Goal: Task Accomplishment & Management: Complete application form

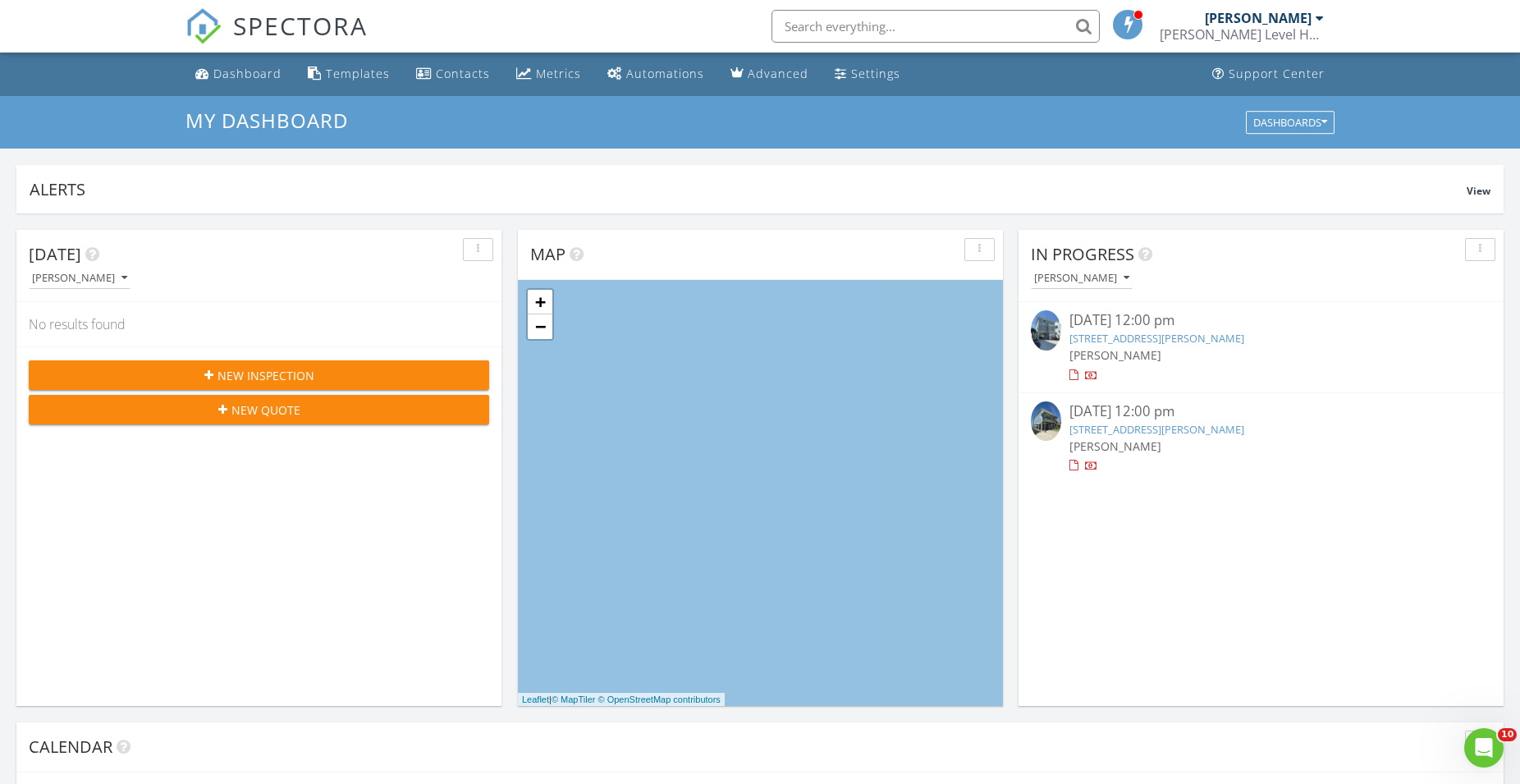
scroll to position [1508, 1535]
click at [267, 365] on button "New Inspection" at bounding box center [259, 374] width 461 height 29
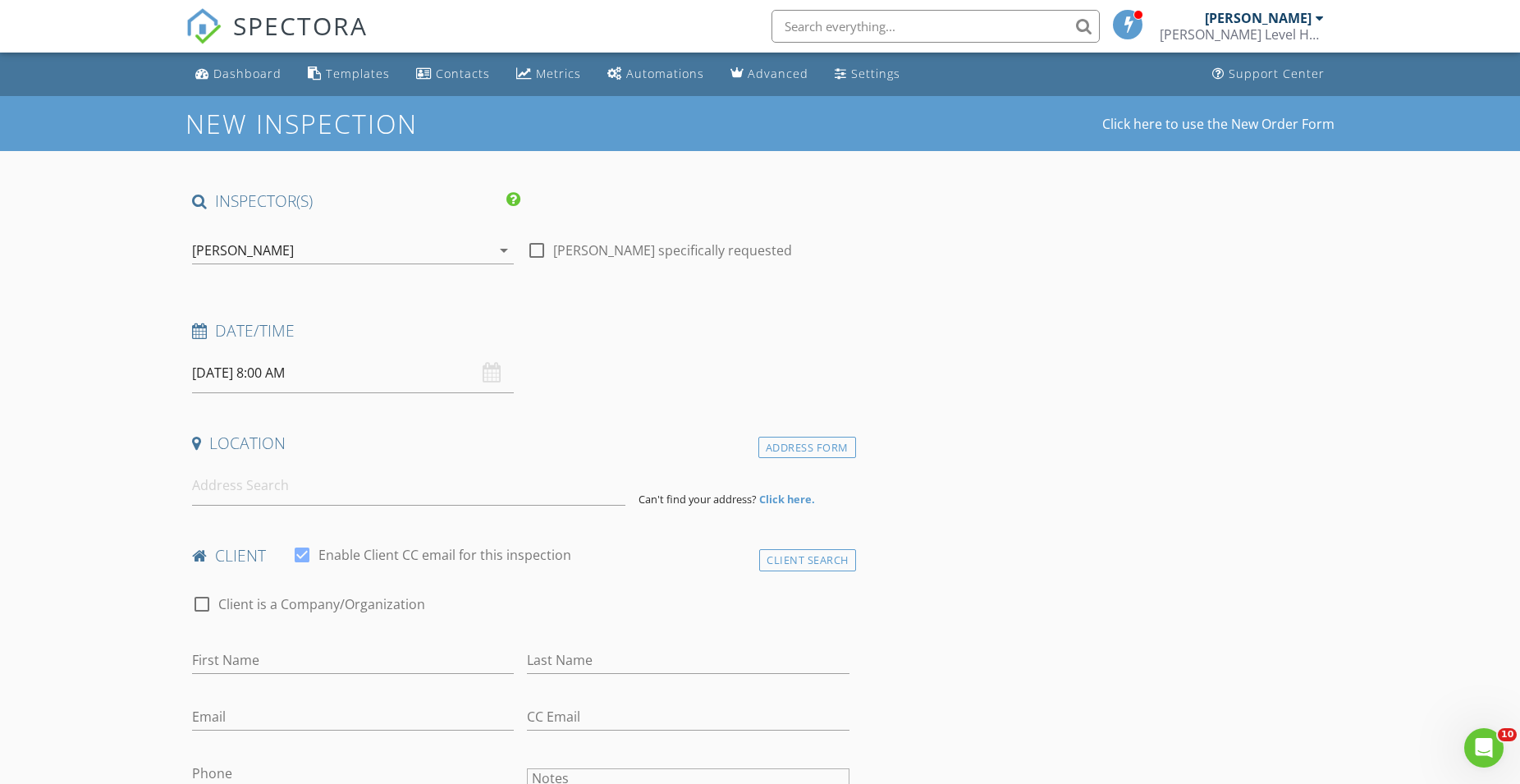
click at [276, 375] on input "08/29/2025 8:00 AM" at bounding box center [353, 373] width 322 height 40
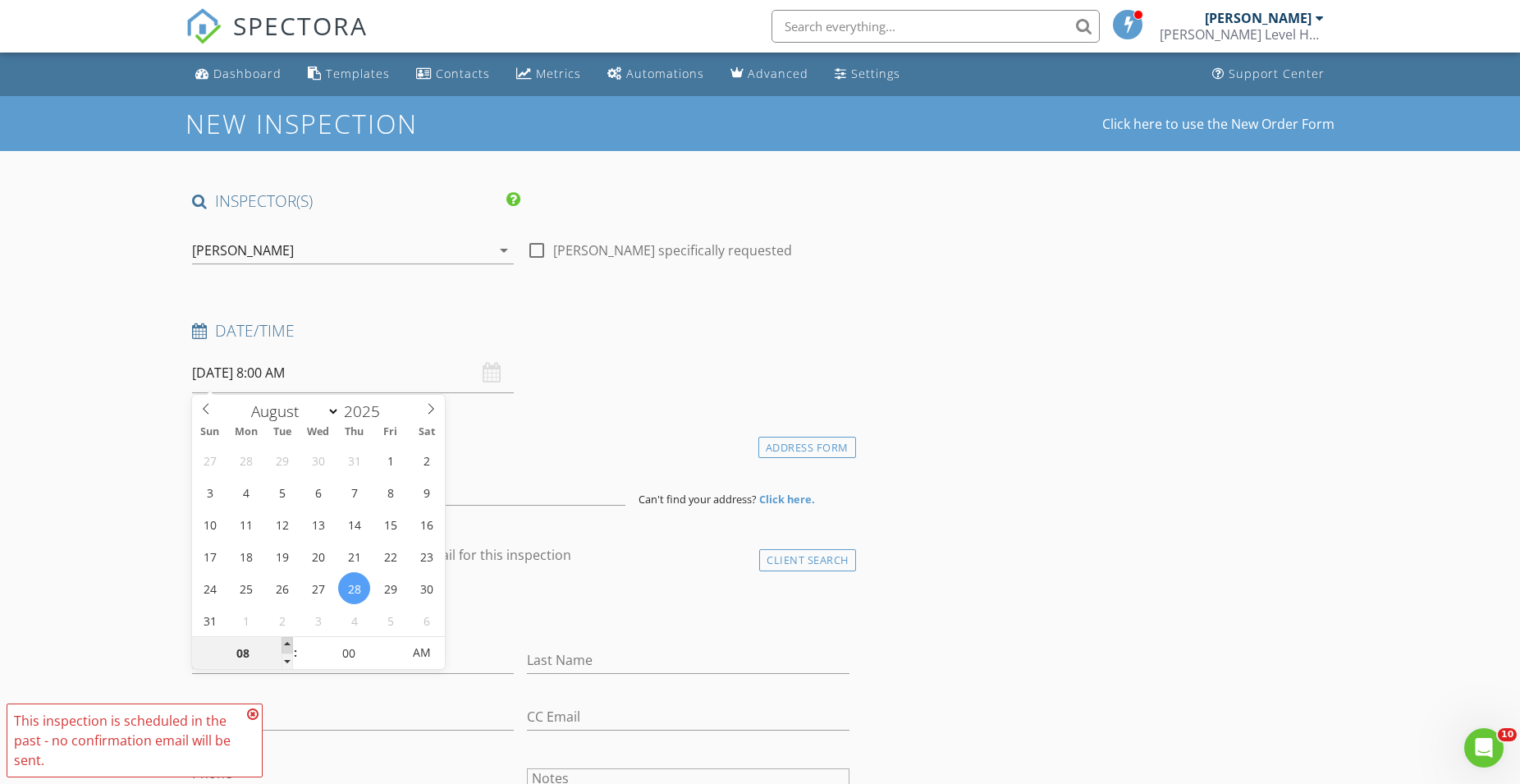
type input "08/28/2025 9:00 AM"
type input "09"
click at [284, 644] on span at bounding box center [287, 646] width 12 height 17
type input "08/28/2025 10:00 AM"
type input "10"
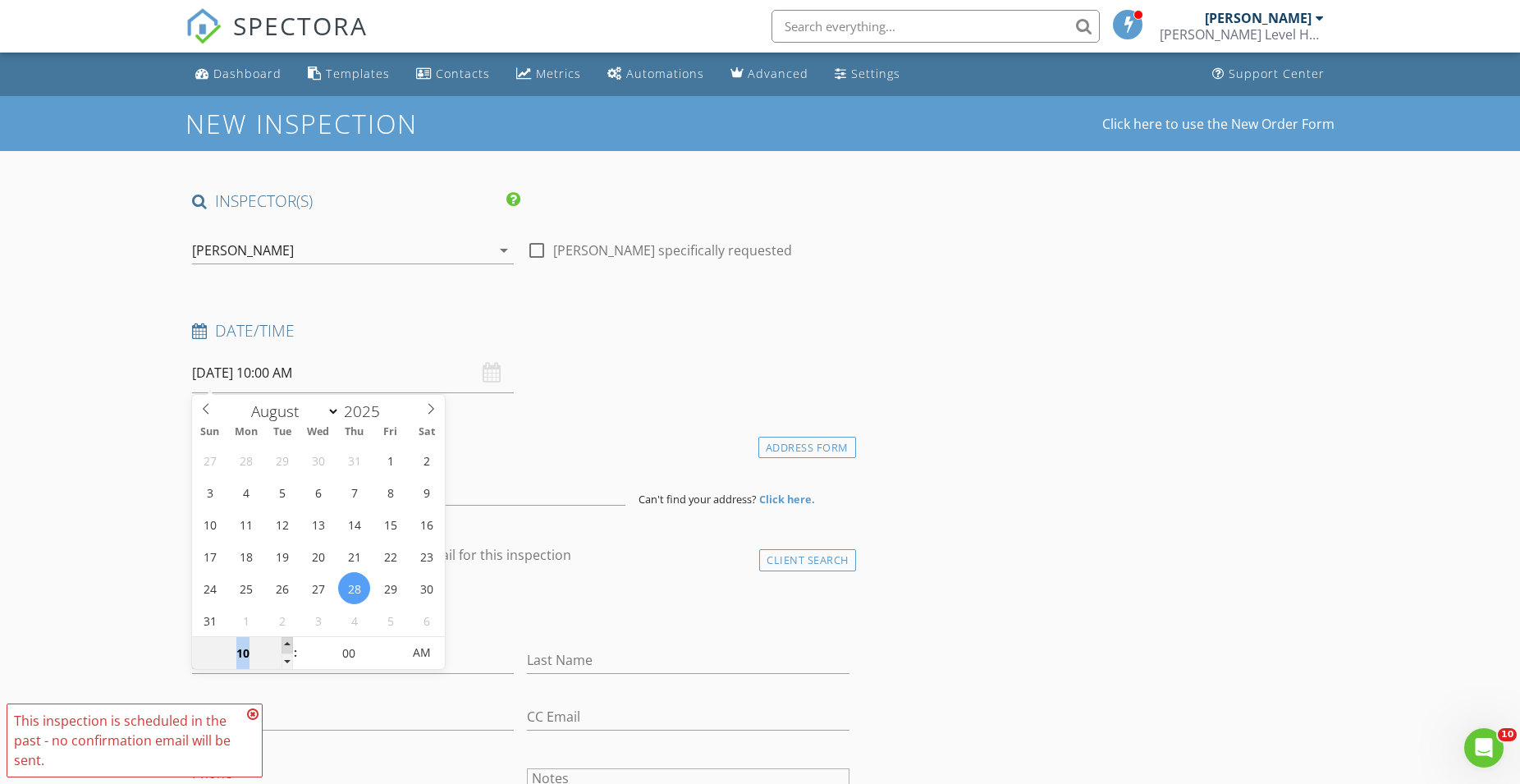
click at [284, 644] on span at bounding box center [287, 646] width 12 height 17
type input "08/28/2025 11:00 AM"
type input "11"
click at [284, 644] on span at bounding box center [287, 646] width 12 height 17
type input "[DATE] 12:00 PM"
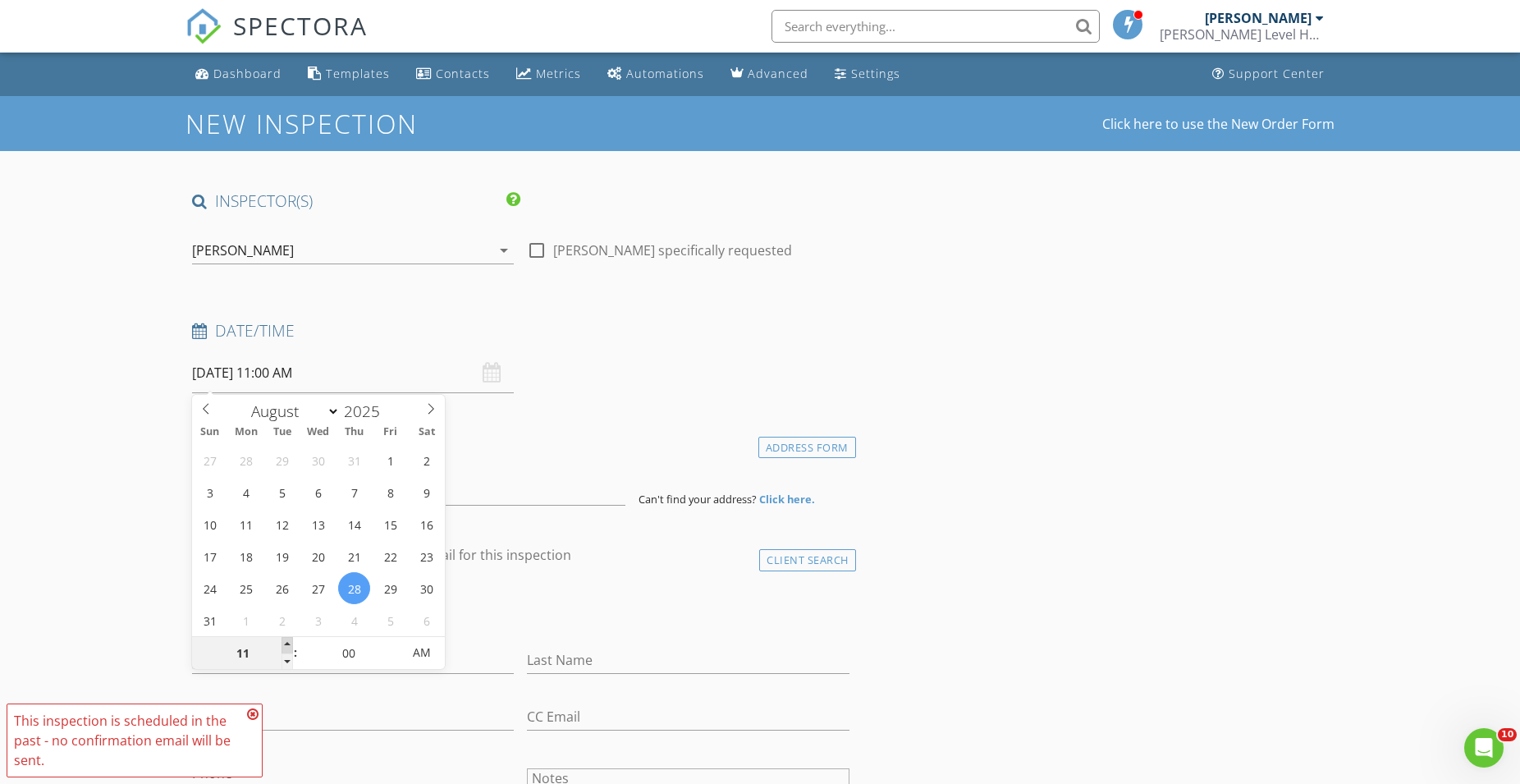
type input "12"
click at [284, 644] on span at bounding box center [287, 646] width 12 height 17
type input "[DATE] 1:00 PM"
type input "01"
click at [284, 644] on span at bounding box center [287, 646] width 12 height 17
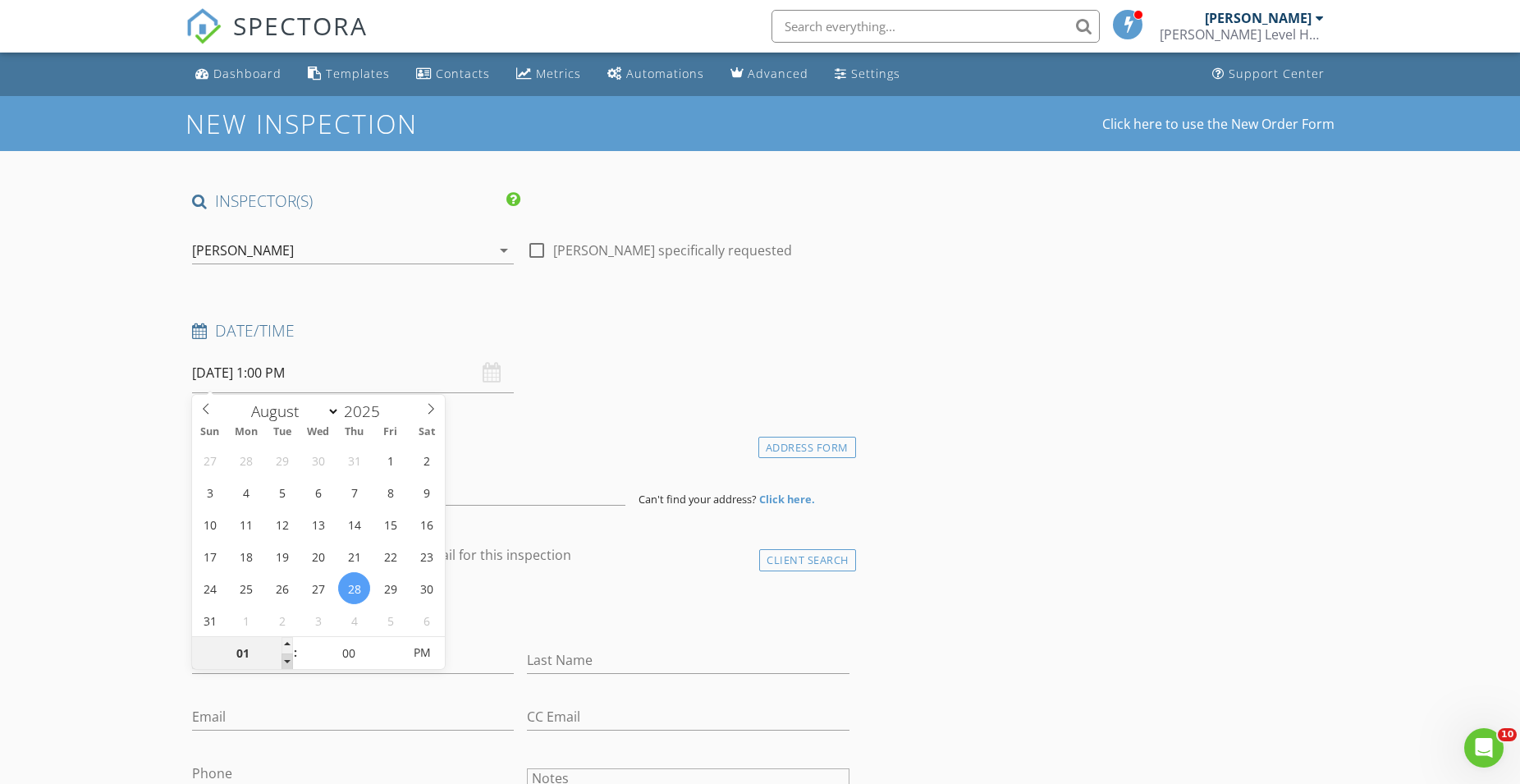
type input "[DATE] 12:00 PM"
type input "12"
click at [284, 660] on span at bounding box center [287, 661] width 12 height 17
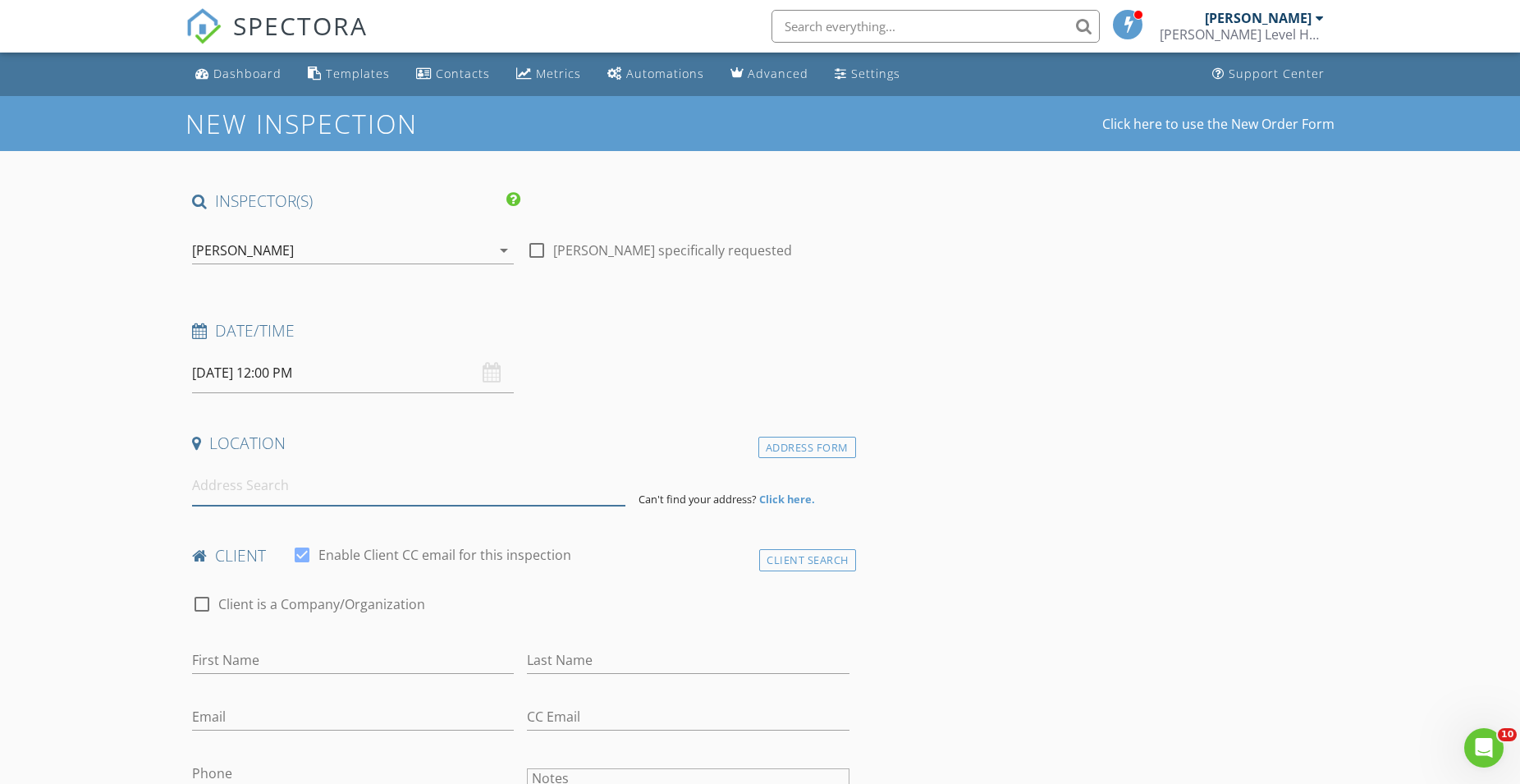
click at [224, 490] on input at bounding box center [409, 485] width 434 height 40
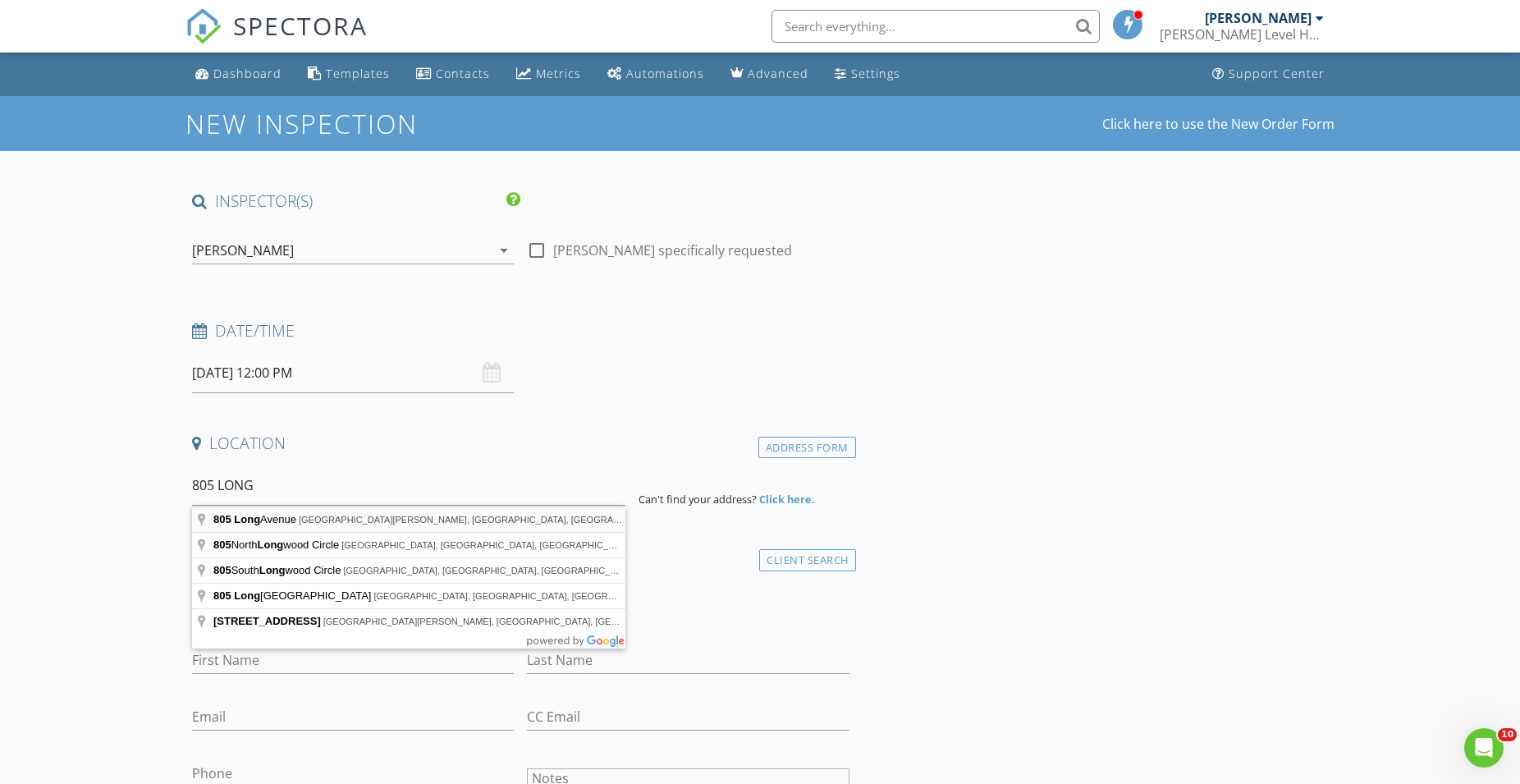
type input "805 Long Avenue, Port St. Joe, FL, USA"
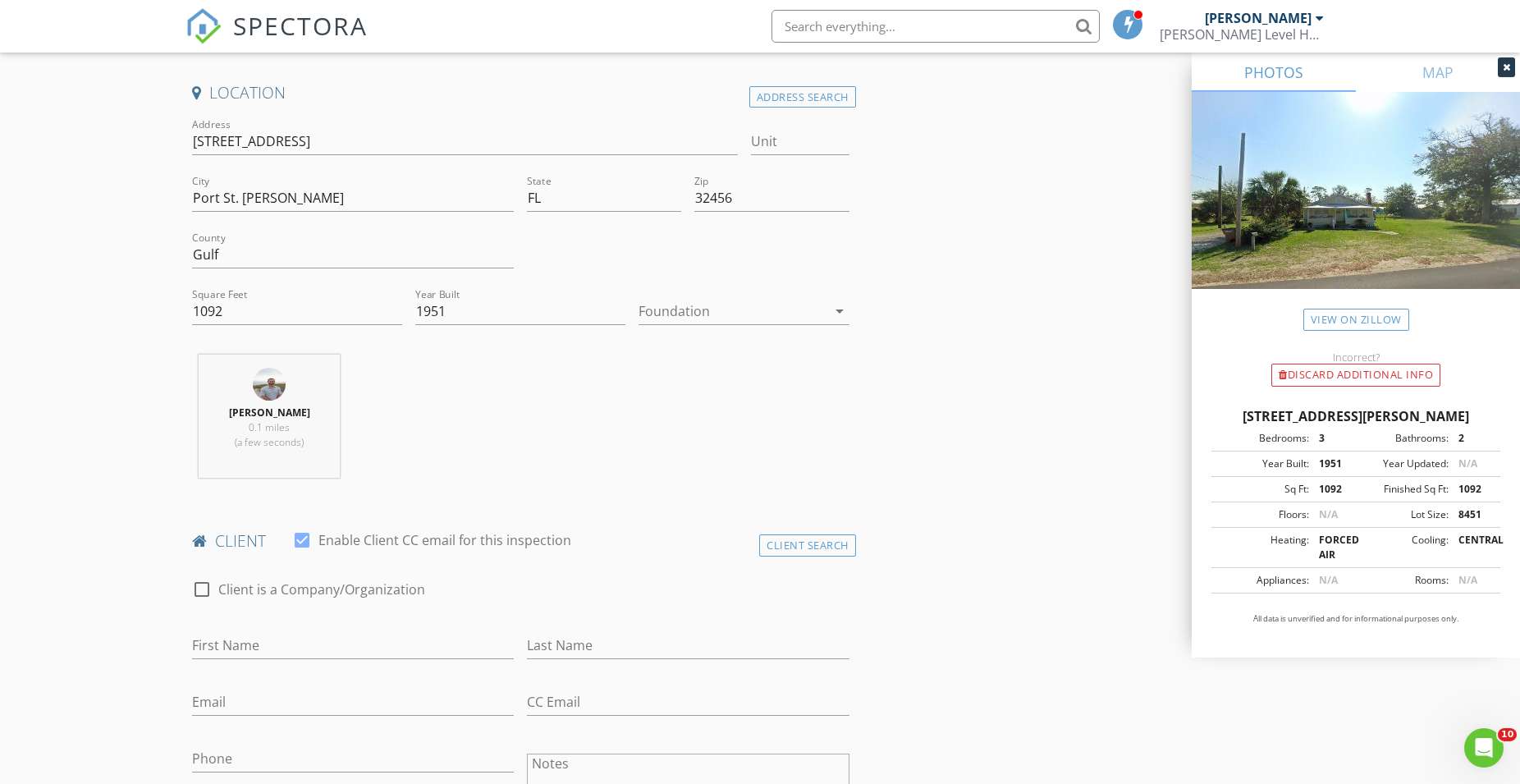
scroll to position [419, 0]
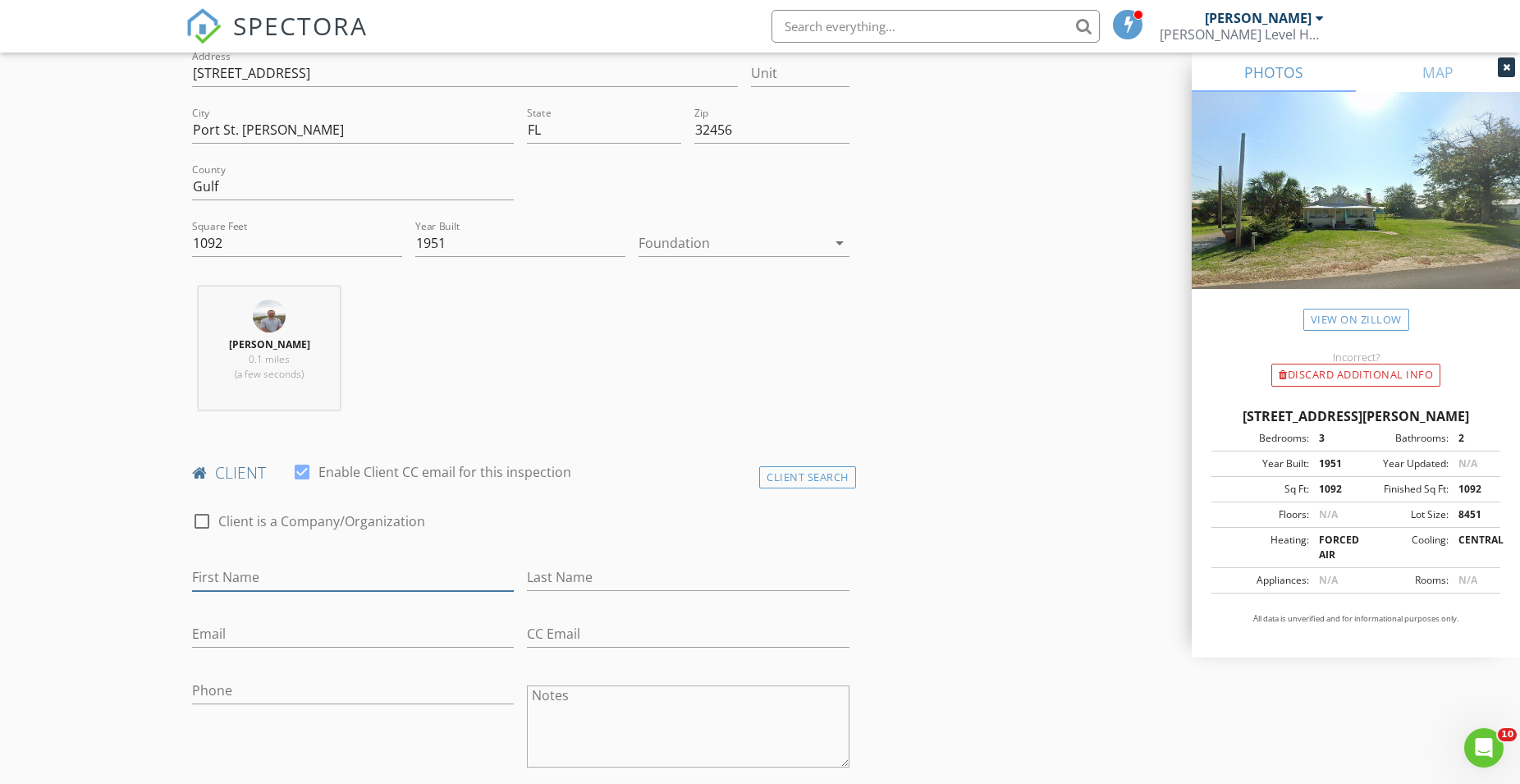
click at [264, 576] on input "First Name" at bounding box center [353, 577] width 322 height 27
type input "s"
type input "[PERSON_NAME]"
type input "Schammp"
click at [203, 631] on input "Email" at bounding box center [353, 634] width 322 height 27
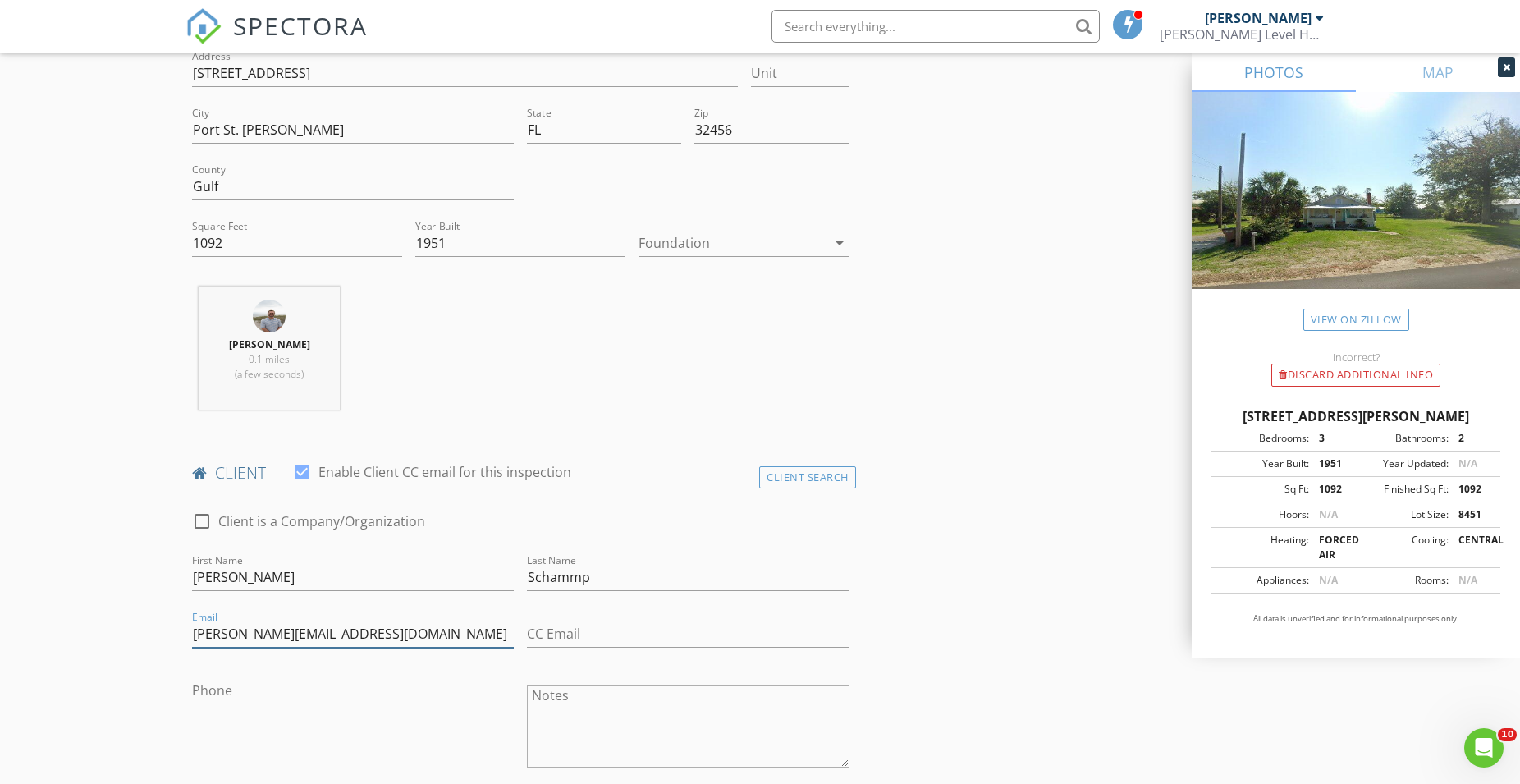
type input "[PERSON_NAME][EMAIL_ADDRESS][DOMAIN_NAME]"
click at [287, 681] on input "Phone" at bounding box center [353, 691] width 322 height 27
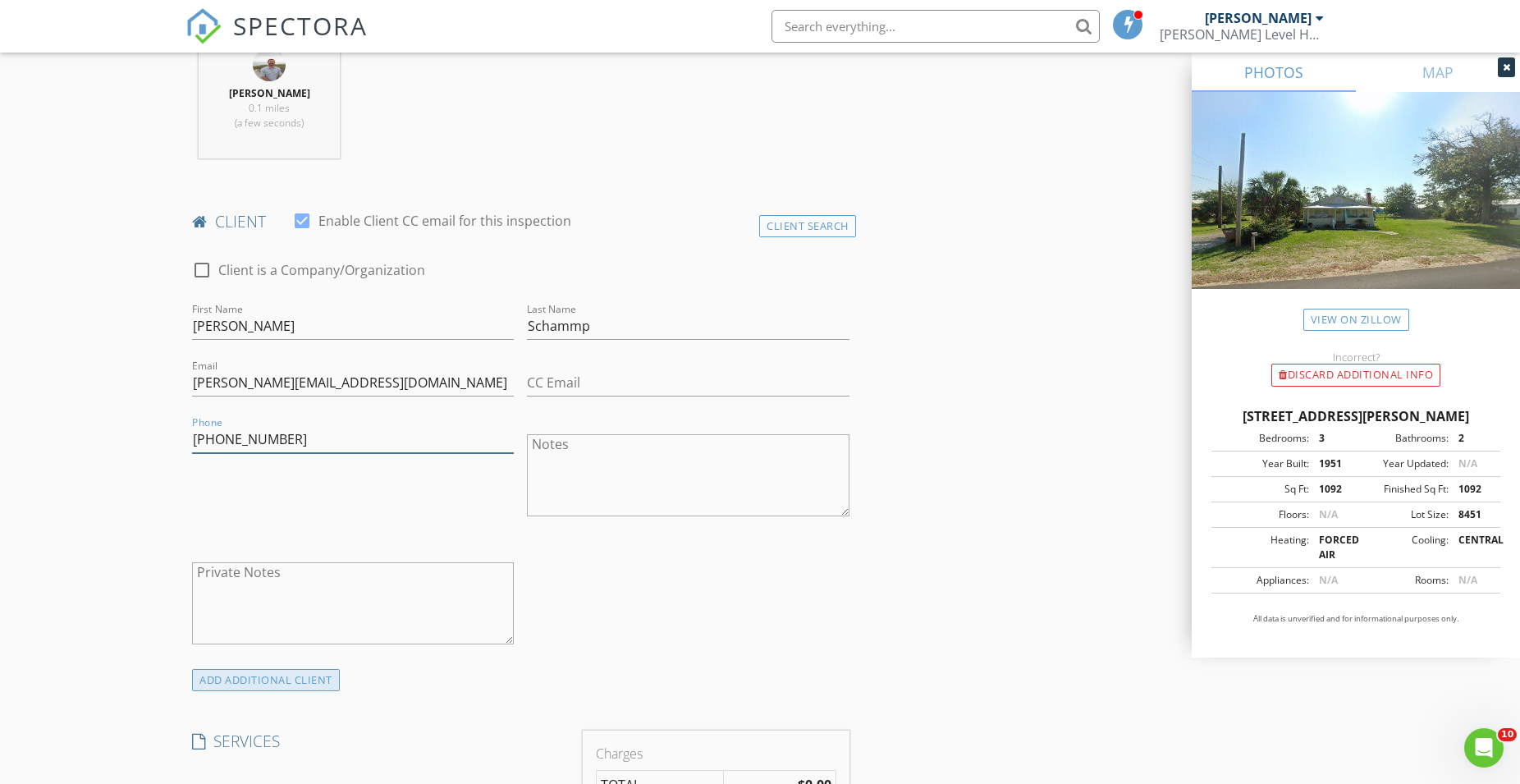
scroll to position [921, 0]
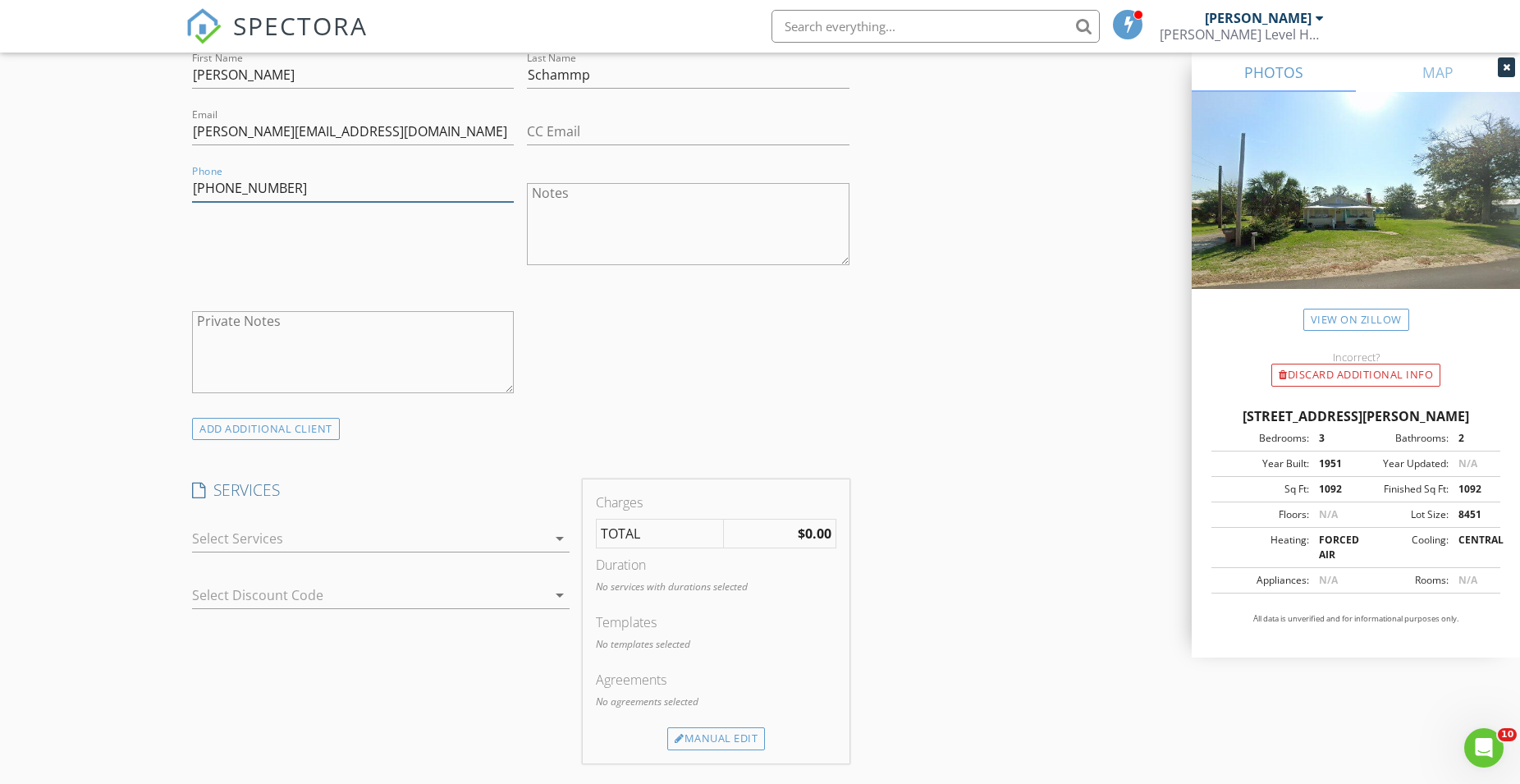
type input "[PHONE_NUMBER]"
click at [239, 531] on div at bounding box center [369, 538] width 355 height 26
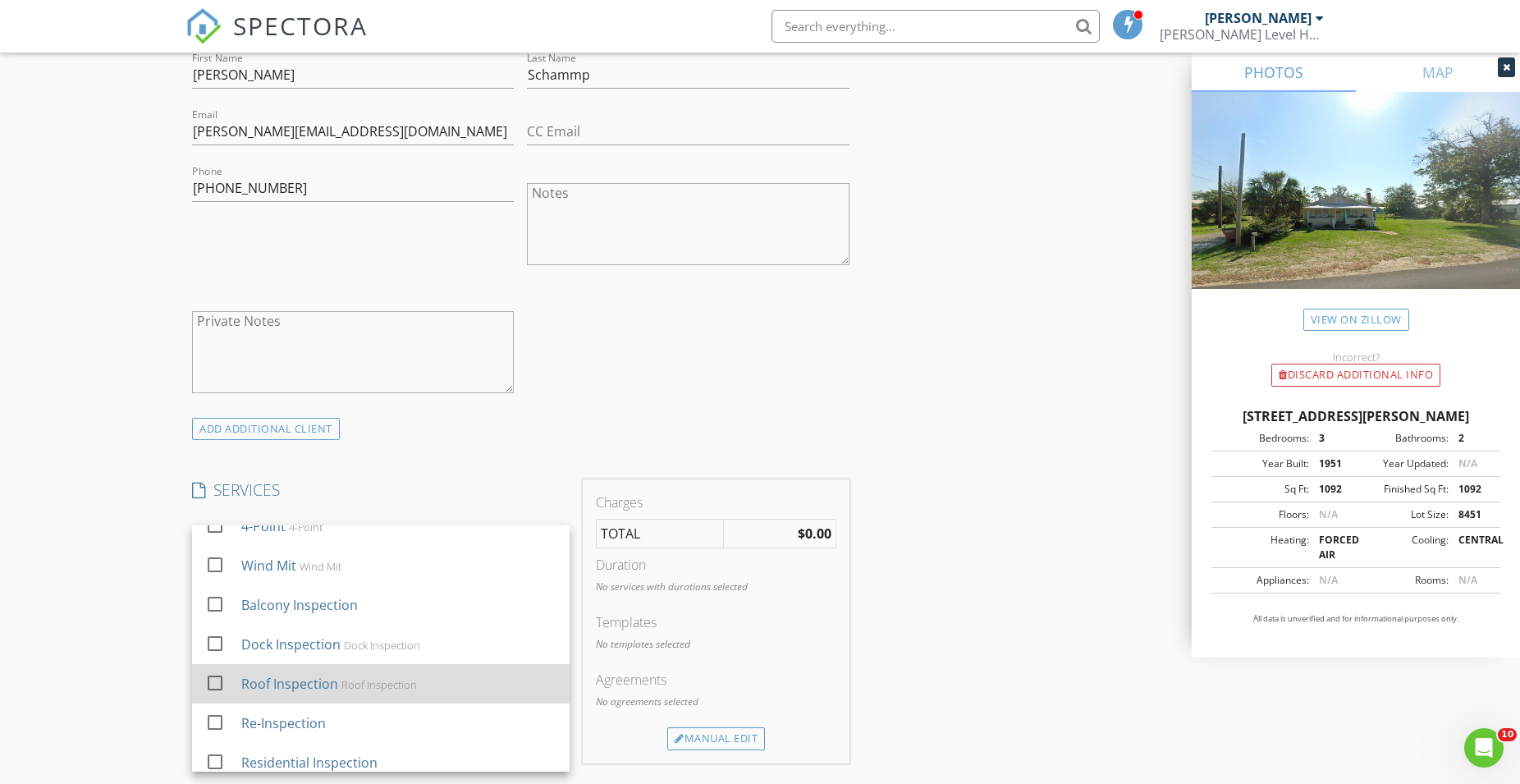
scroll to position [29, 0]
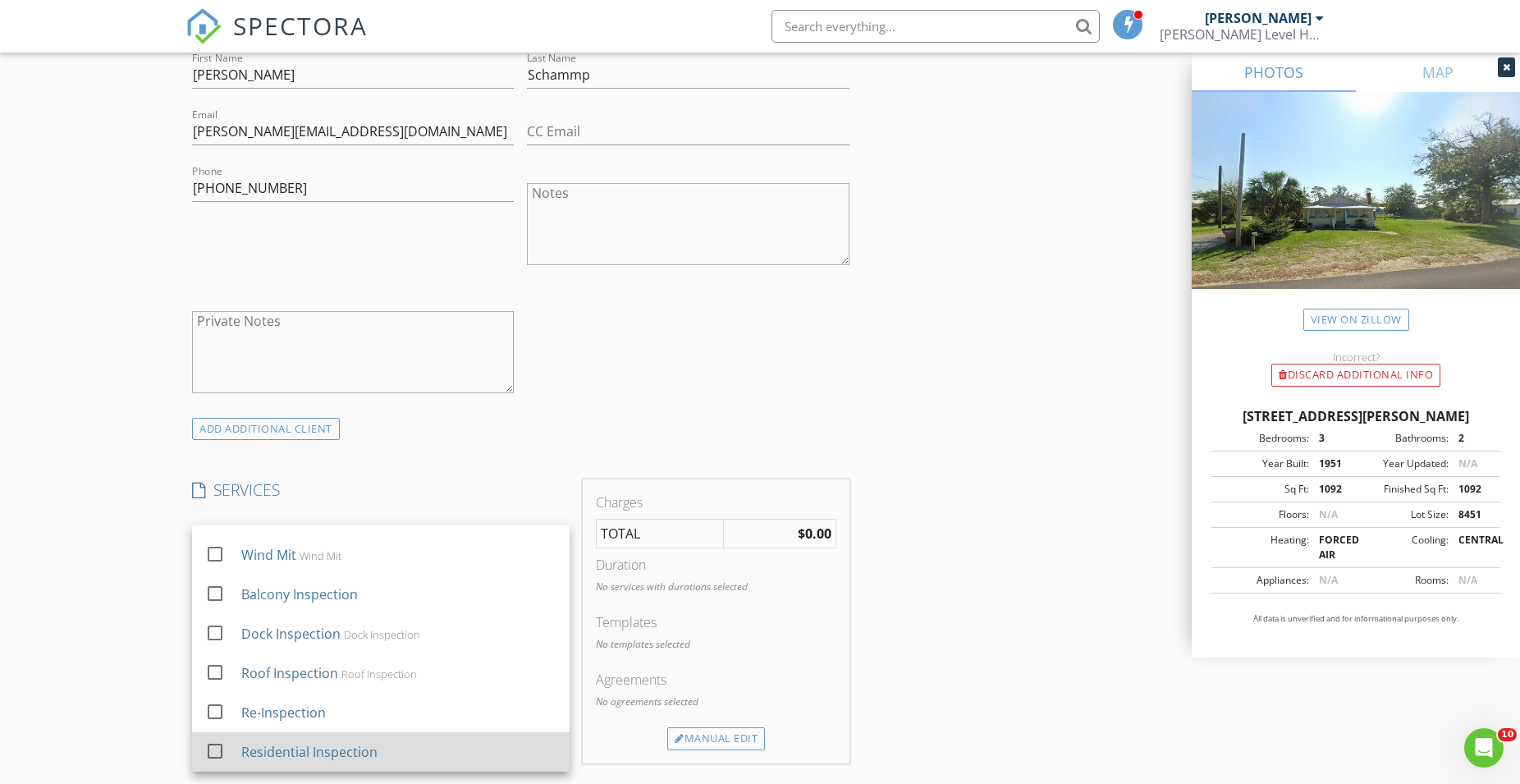
click at [210, 751] on div at bounding box center [214, 751] width 28 height 28
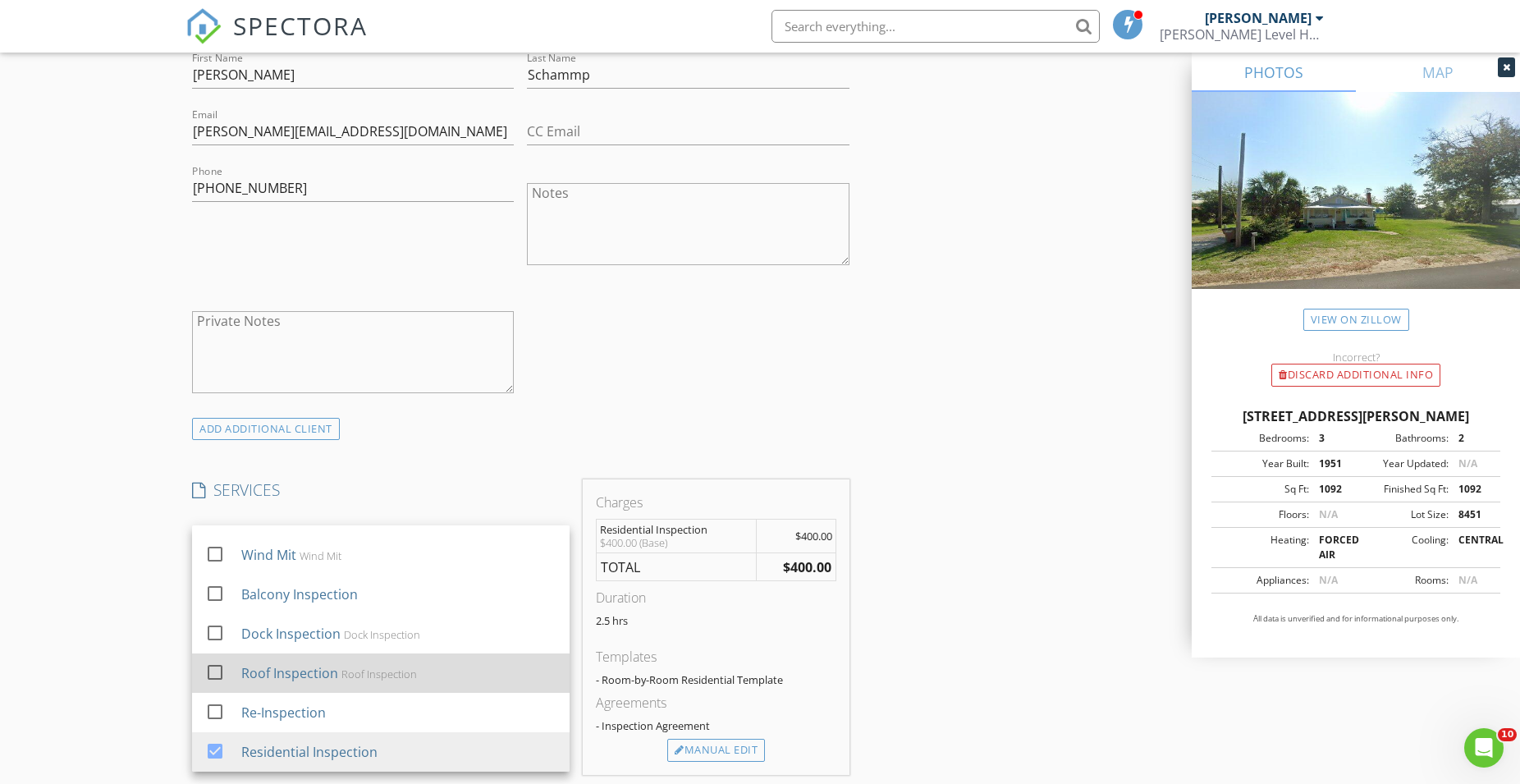
scroll to position [0, 0]
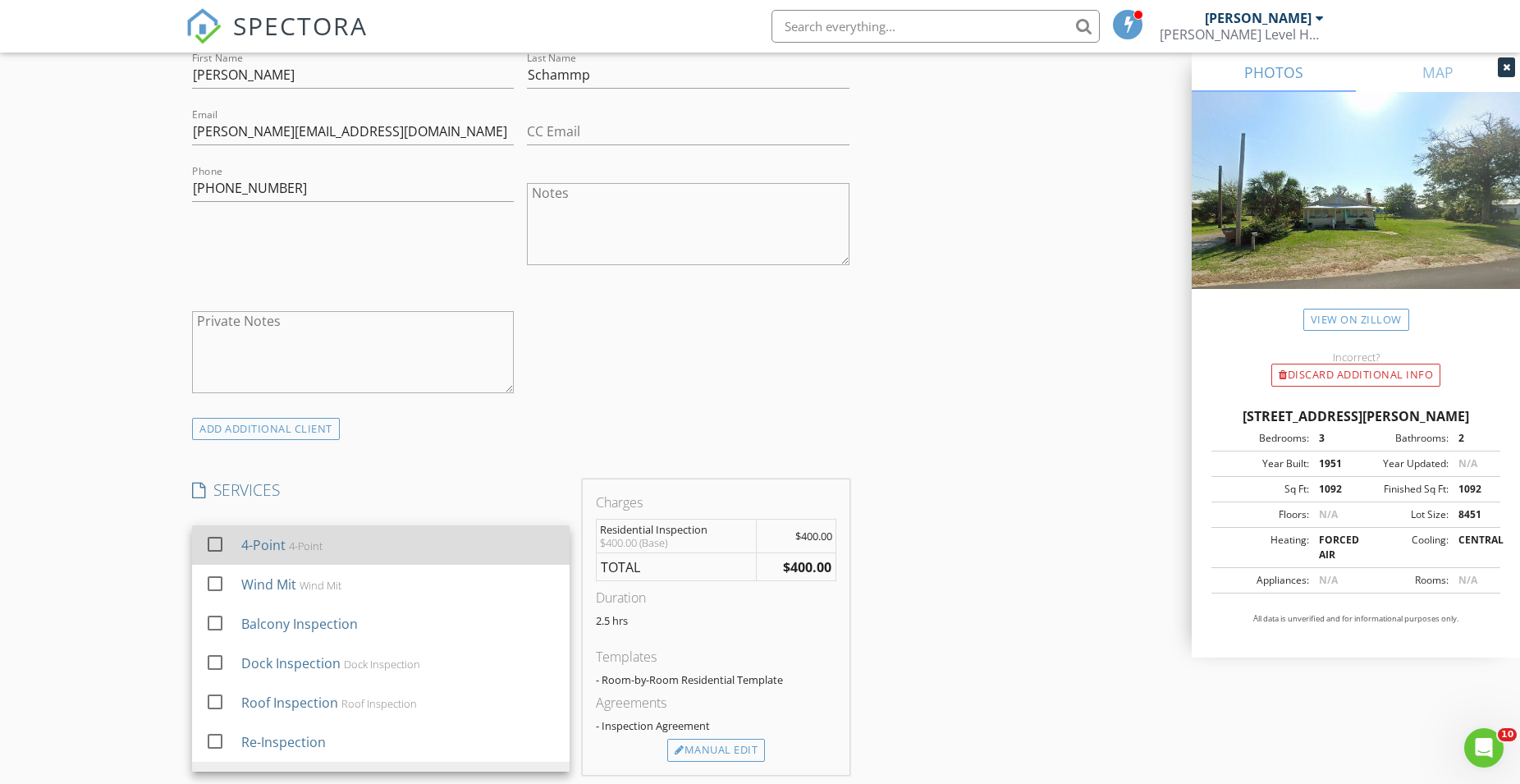
click at [213, 546] on div at bounding box center [214, 544] width 28 height 28
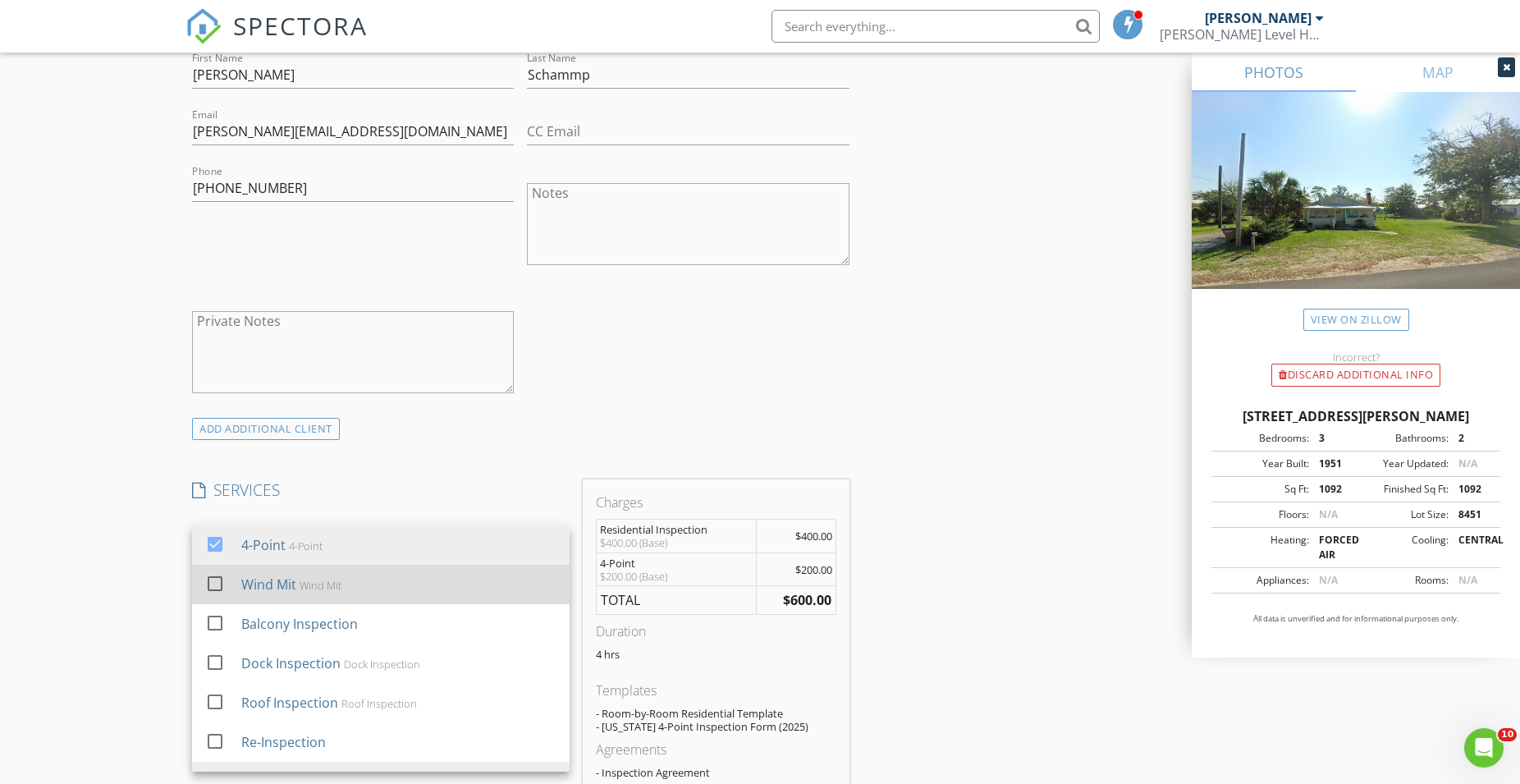
click at [215, 587] on div at bounding box center [214, 583] width 28 height 28
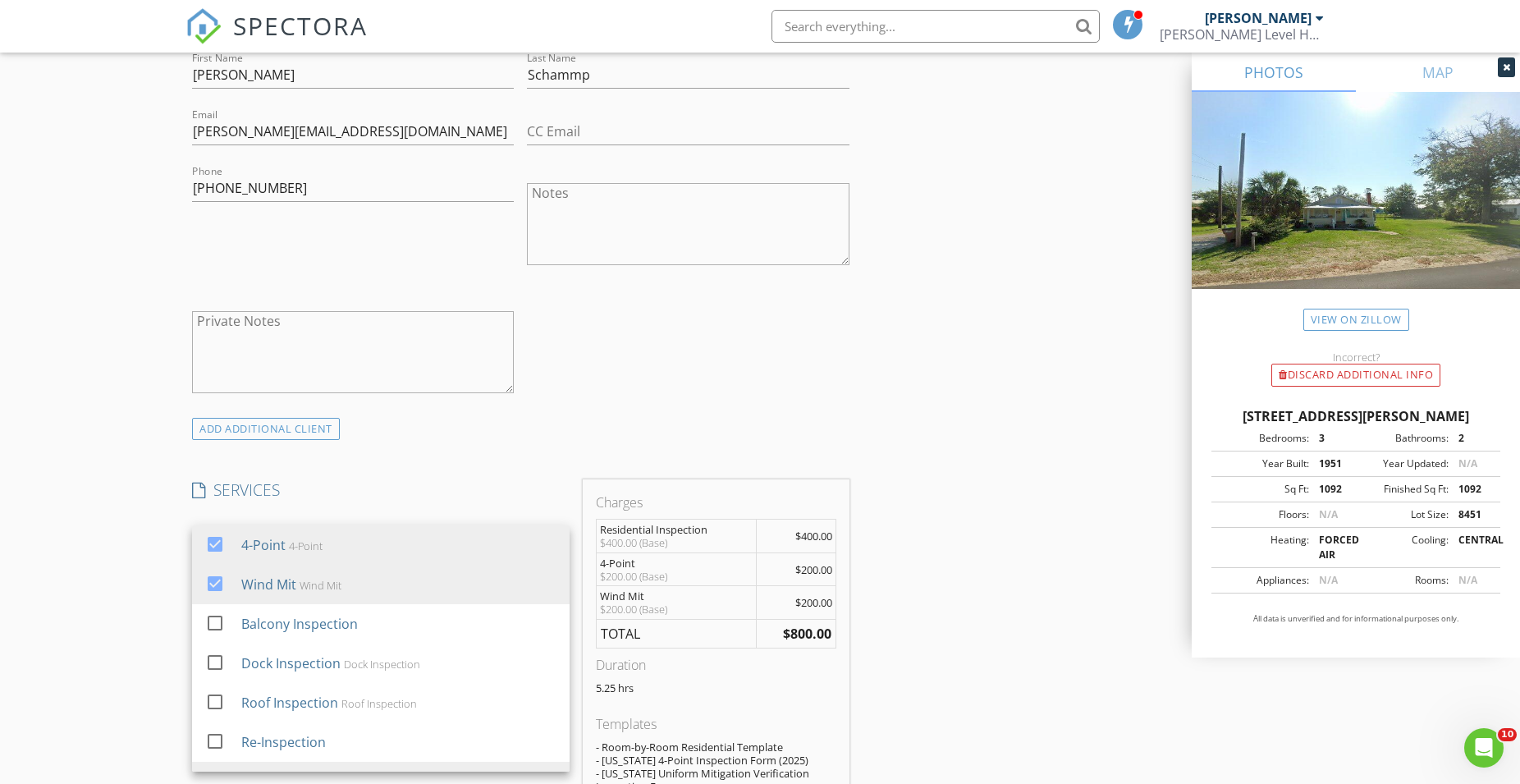
click at [85, 596] on div "New Inspection Click here to use the New Order Form INSPECTOR(S) check_box Trev…" at bounding box center [760, 646] width 1520 height 2943
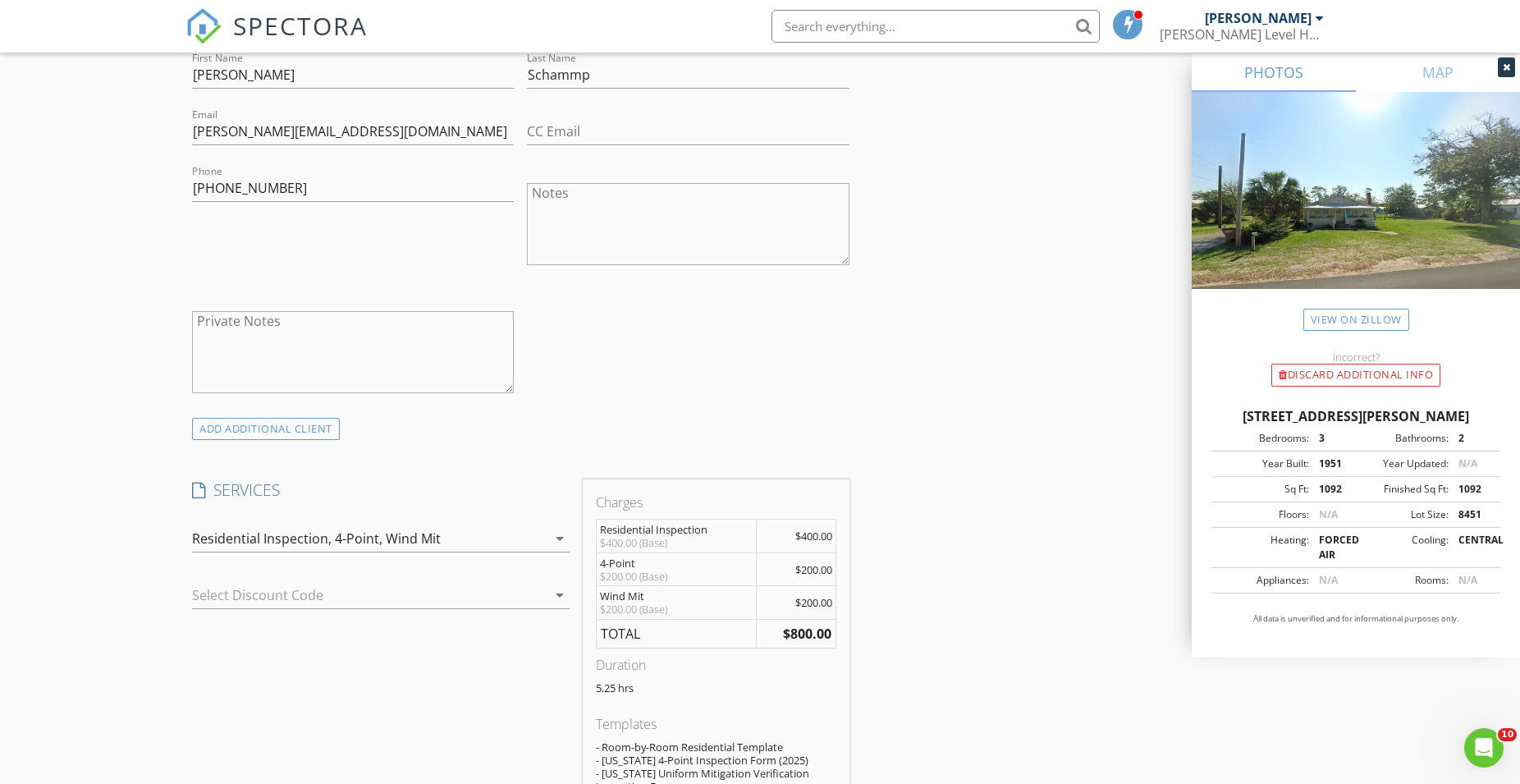
scroll to position [1088, 0]
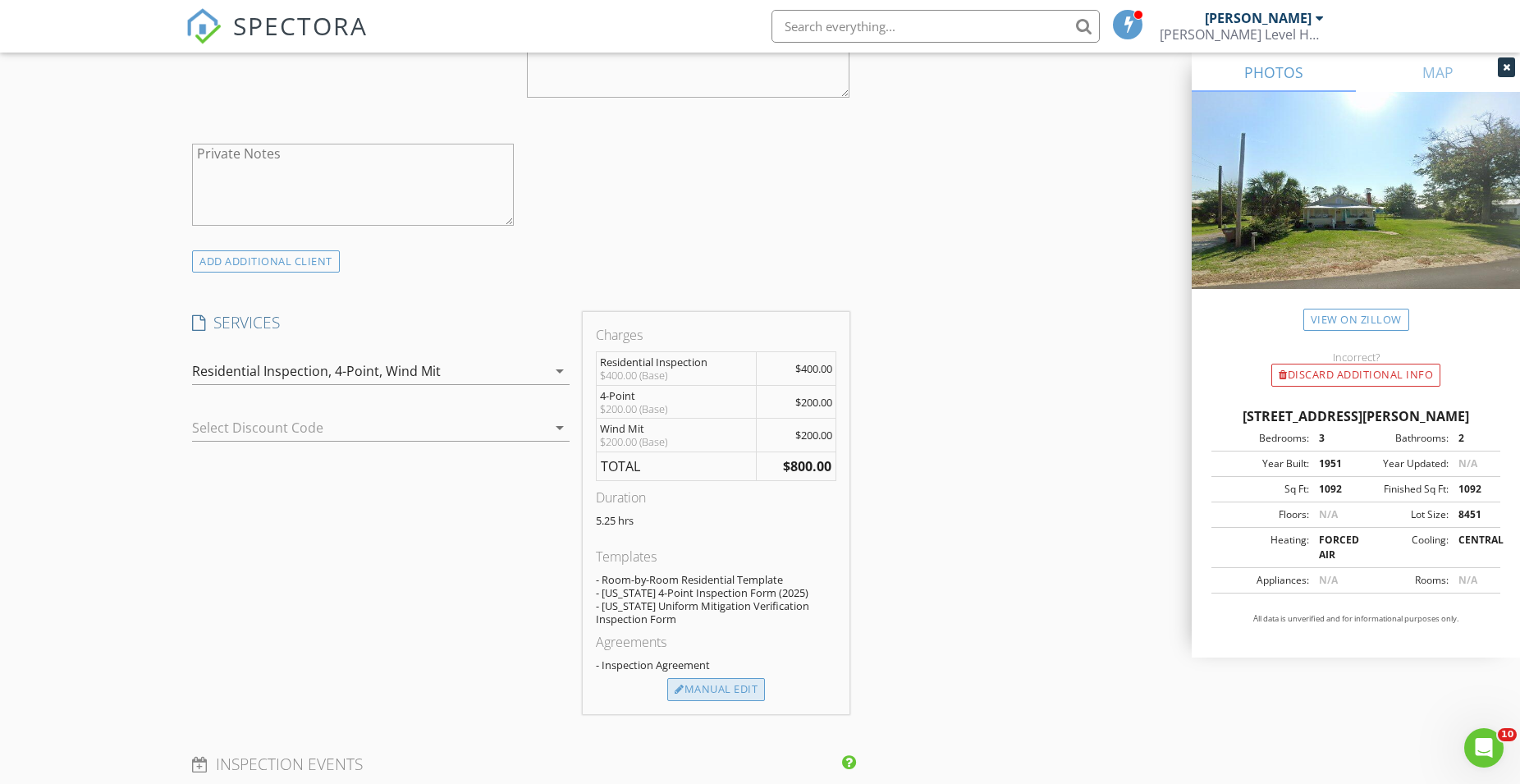
click at [727, 685] on div "Manual Edit" at bounding box center [716, 690] width 98 height 23
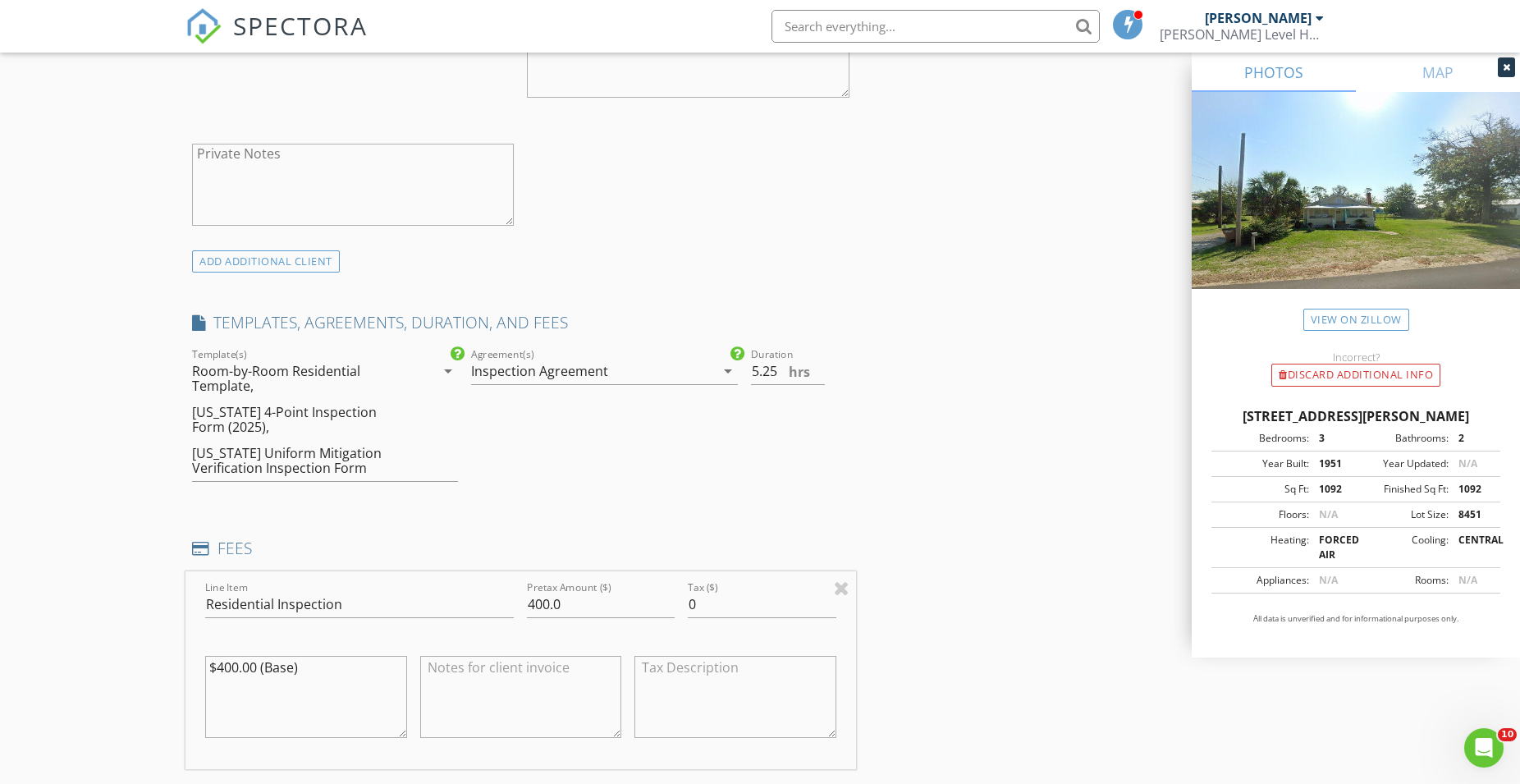
scroll to position [1339, 0]
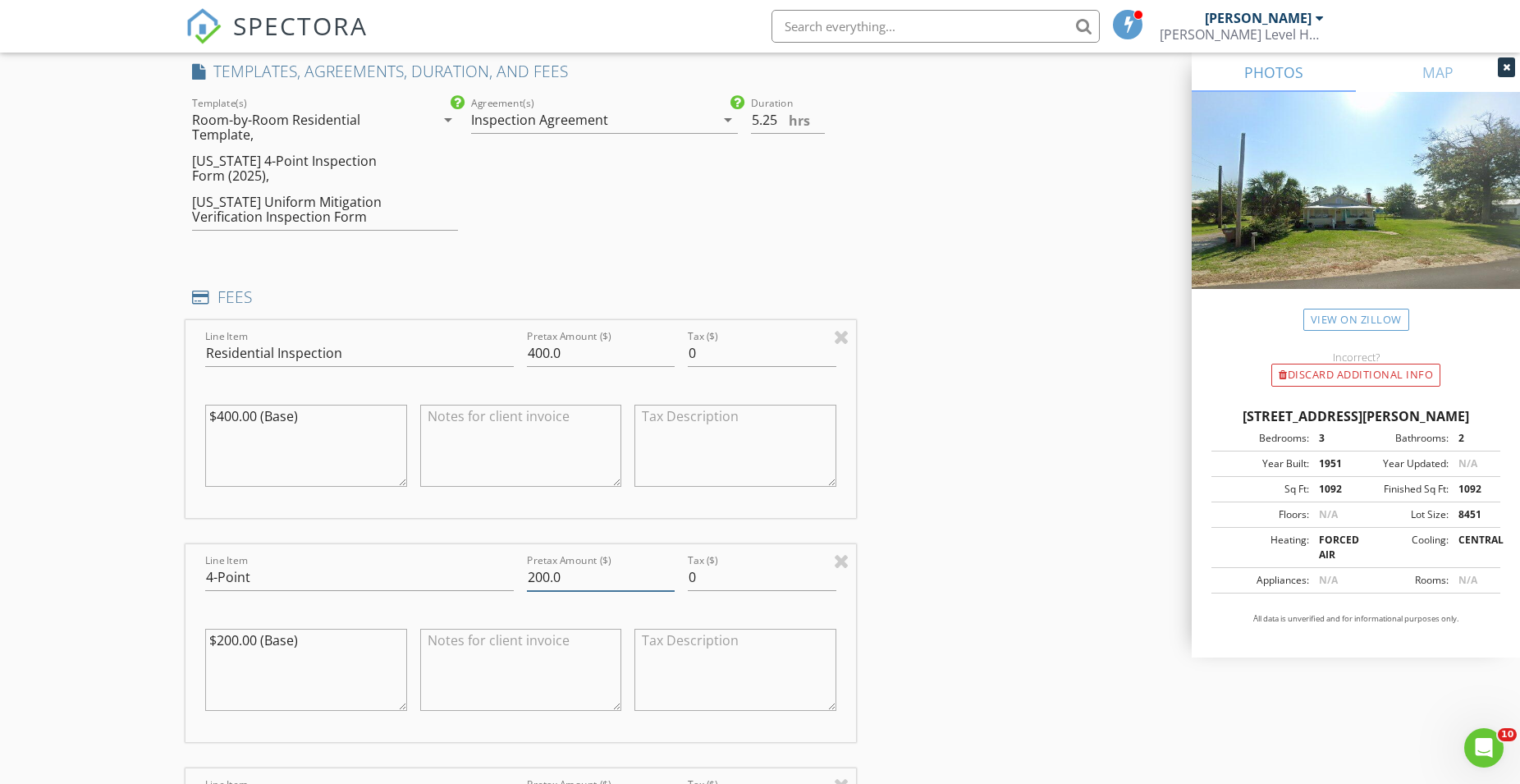
click at [529, 582] on input "200.0" at bounding box center [601, 577] width 148 height 27
type input "125.0"
click at [948, 584] on div "INSPECTOR(S) check_box Trevor Seay PRIMARY Trevor Seay arrow_drop_down check_bo…" at bounding box center [760, 558] width 1150 height 3415
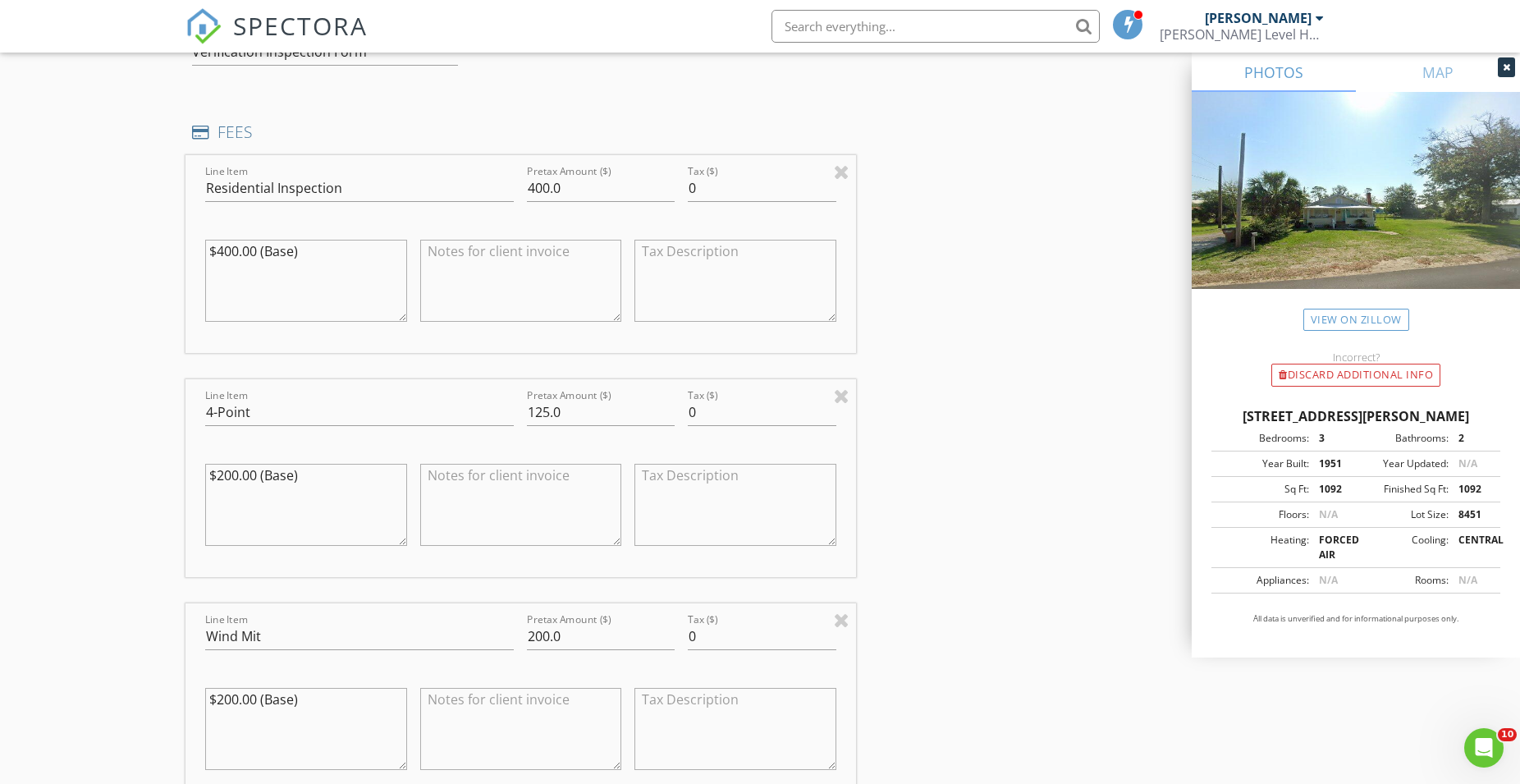
scroll to position [1507, 0]
drag, startPoint x: 529, startPoint y: 632, endPoint x: 551, endPoint y: 632, distance: 22.0
click at [551, 632] on input "200.0" at bounding box center [601, 634] width 148 height 27
type input "125.0"
click at [1061, 623] on div "INSPECTOR(S) check_box Trevor Seay PRIMARY Trevor Seay arrow_drop_down check_bo…" at bounding box center [760, 391] width 1150 height 3415
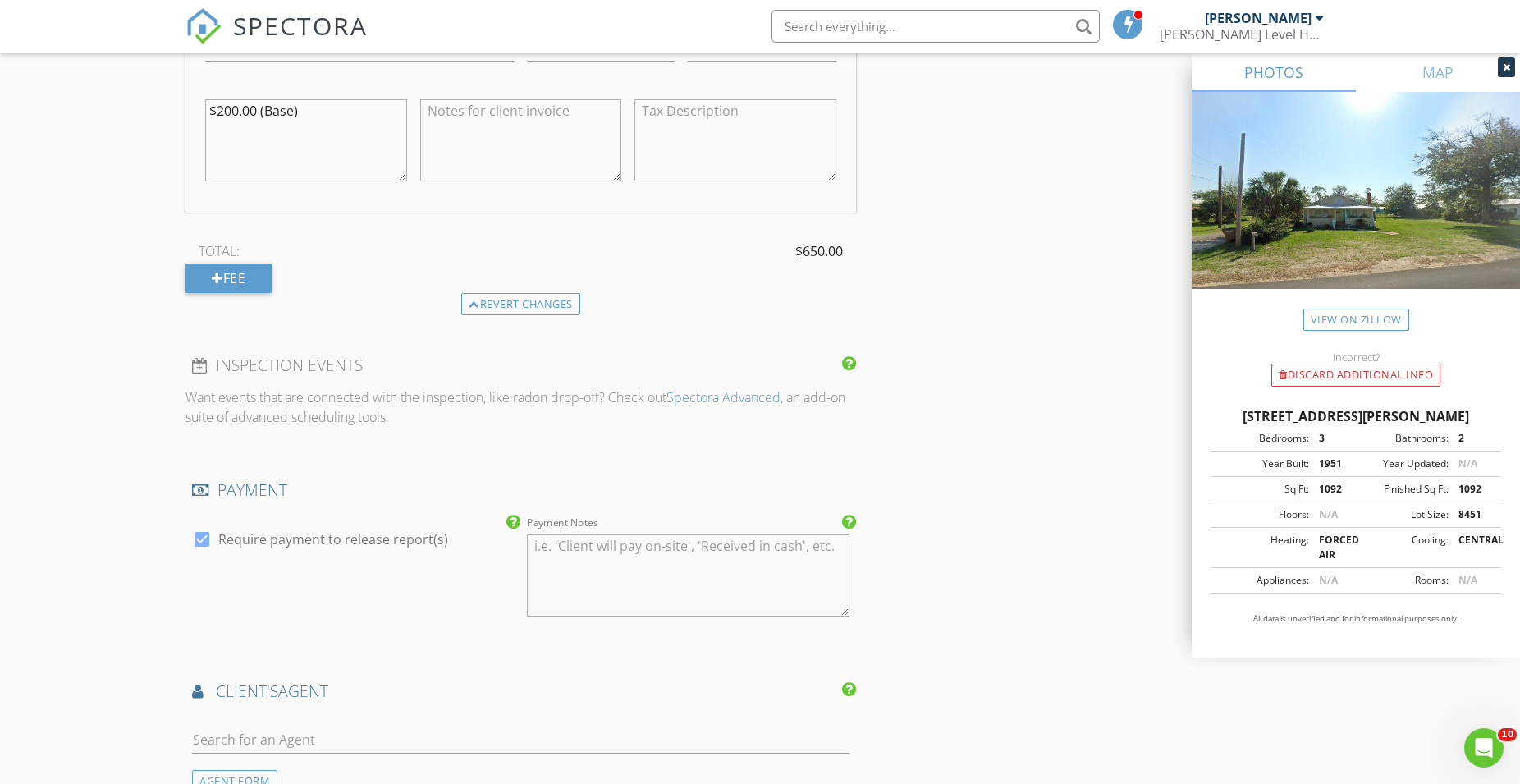
scroll to position [2427, 0]
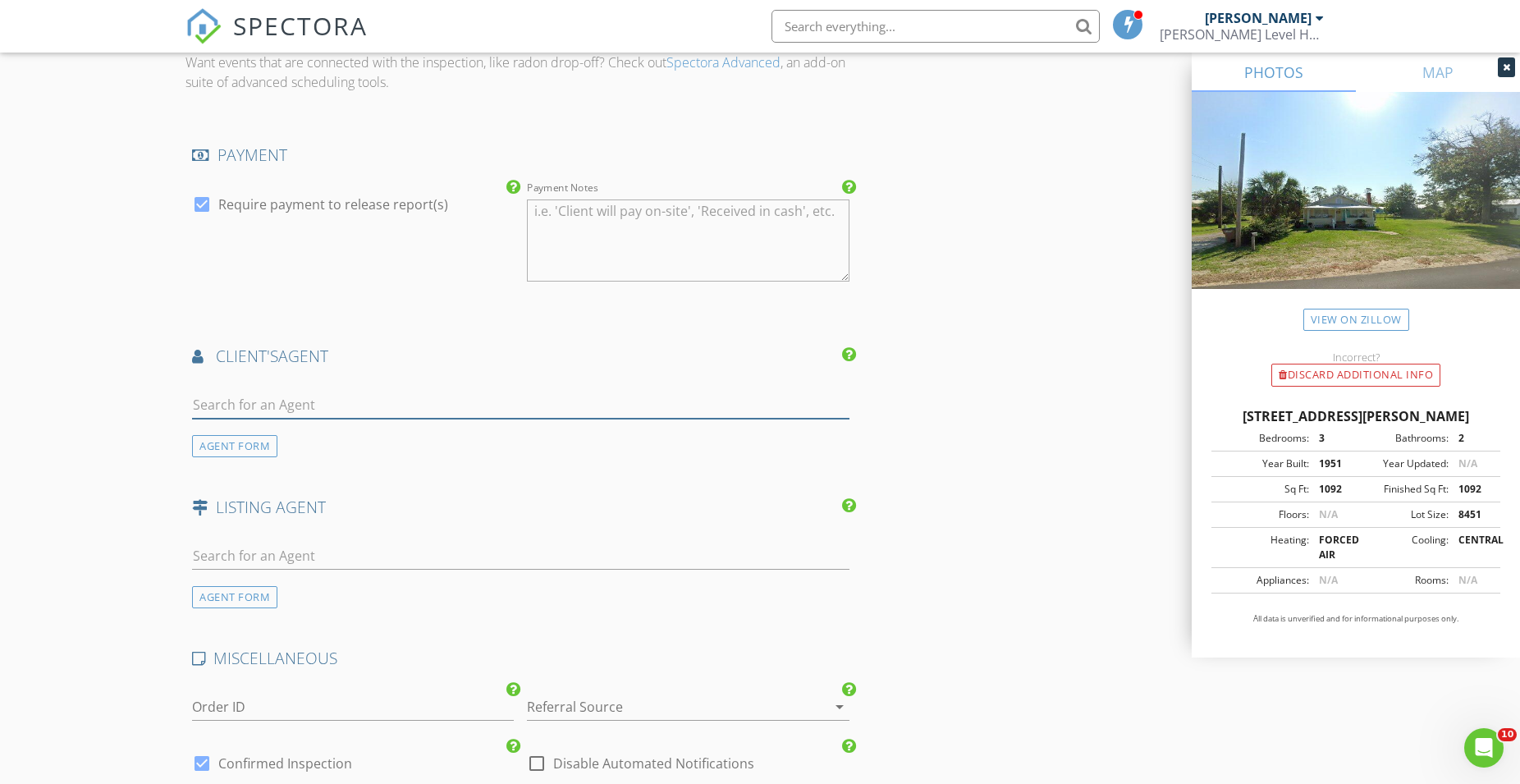
click at [229, 401] on input "text" at bounding box center [521, 405] width 657 height 27
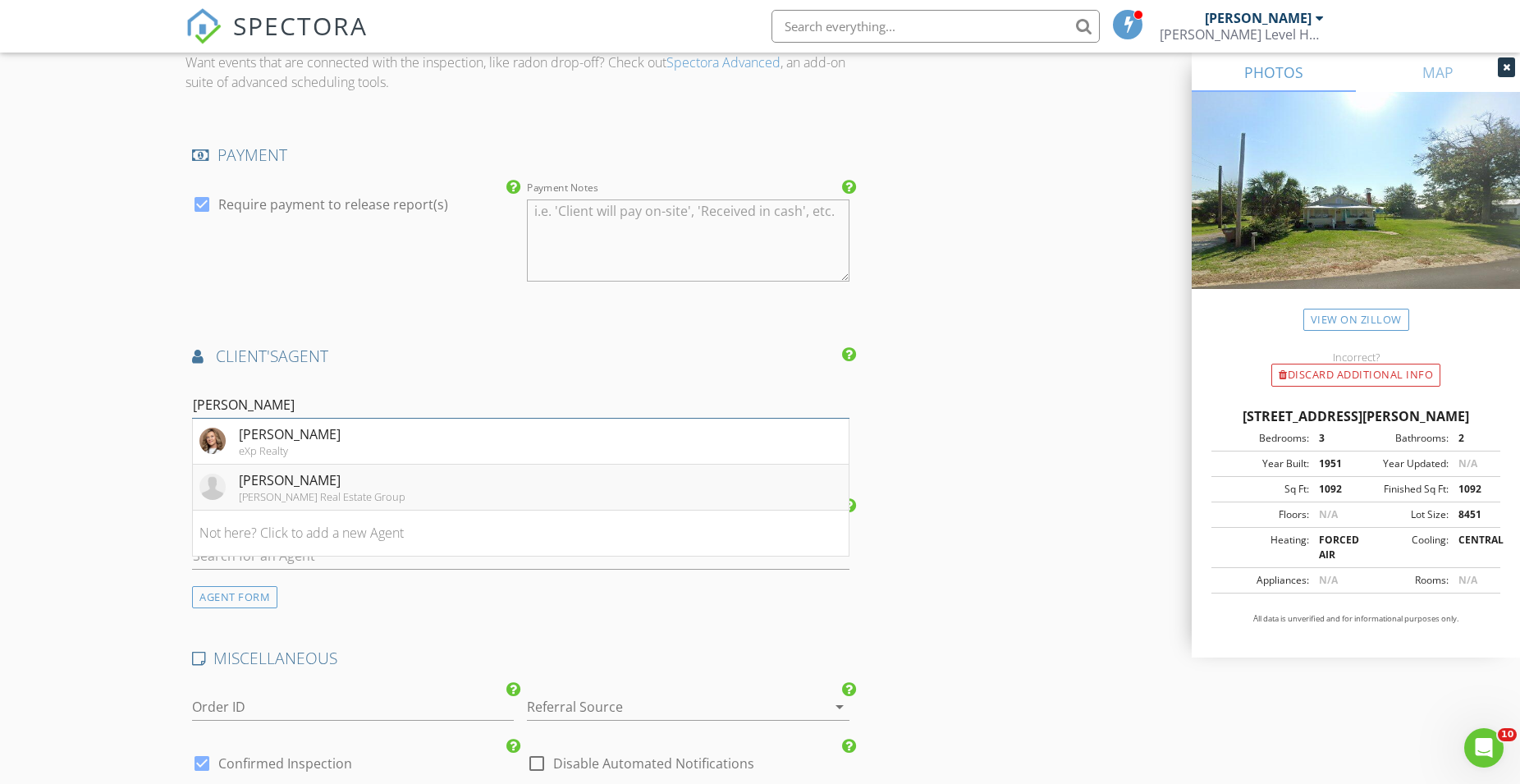
type input "jess"
click at [303, 484] on div "[PERSON_NAME]" at bounding box center [322, 480] width 167 height 20
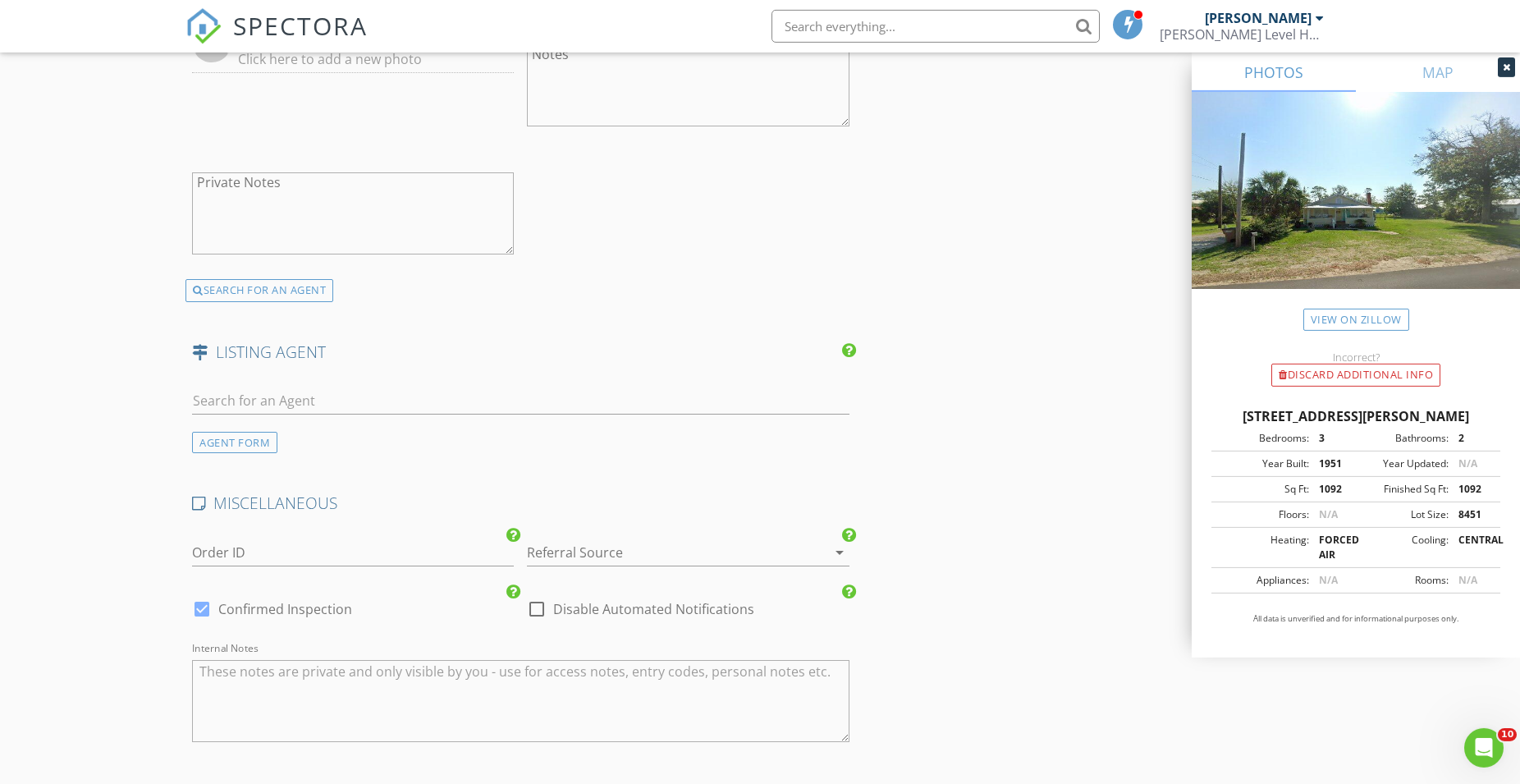
scroll to position [3234, 0]
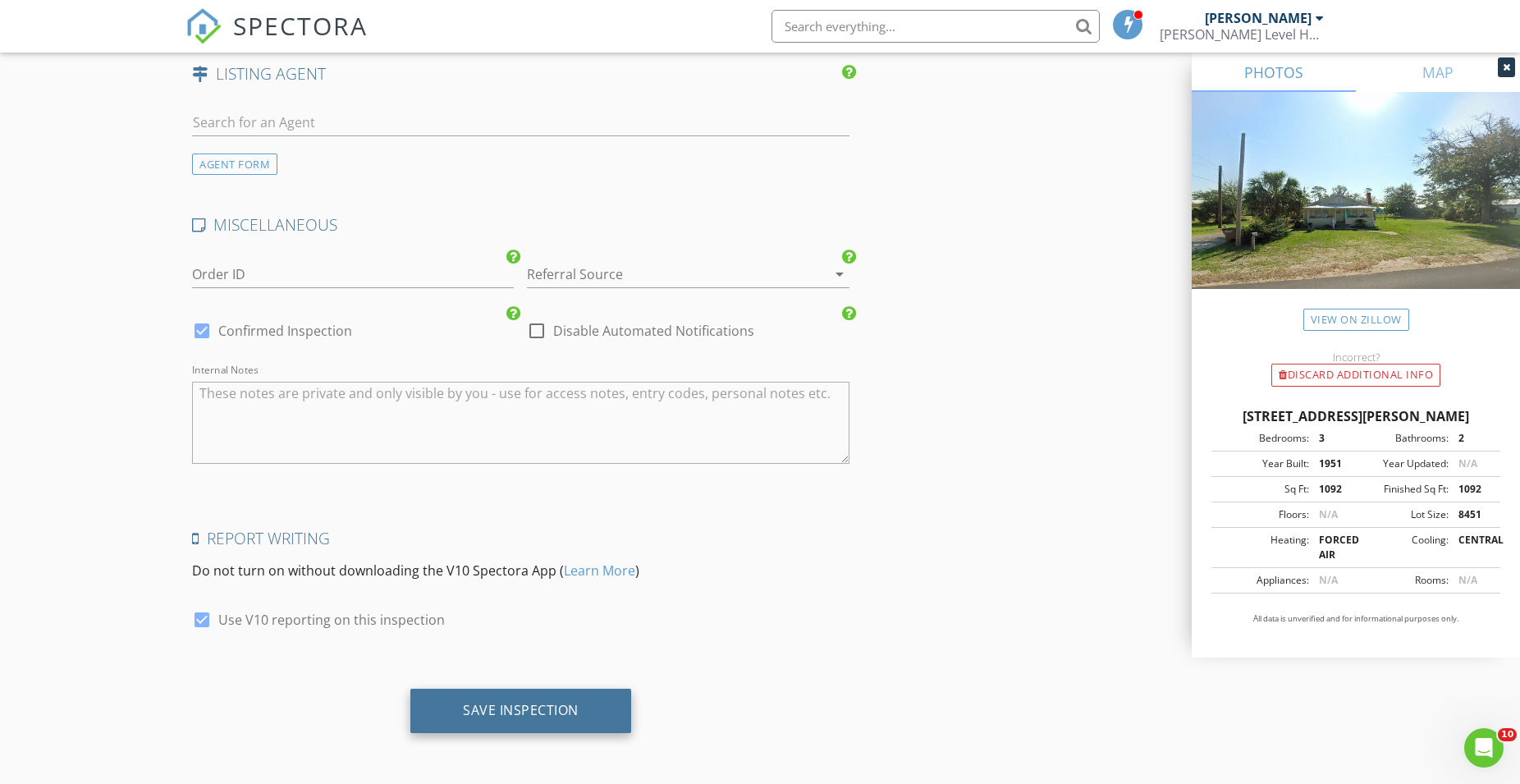
click at [525, 707] on div "Save Inspection" at bounding box center [521, 710] width 116 height 17
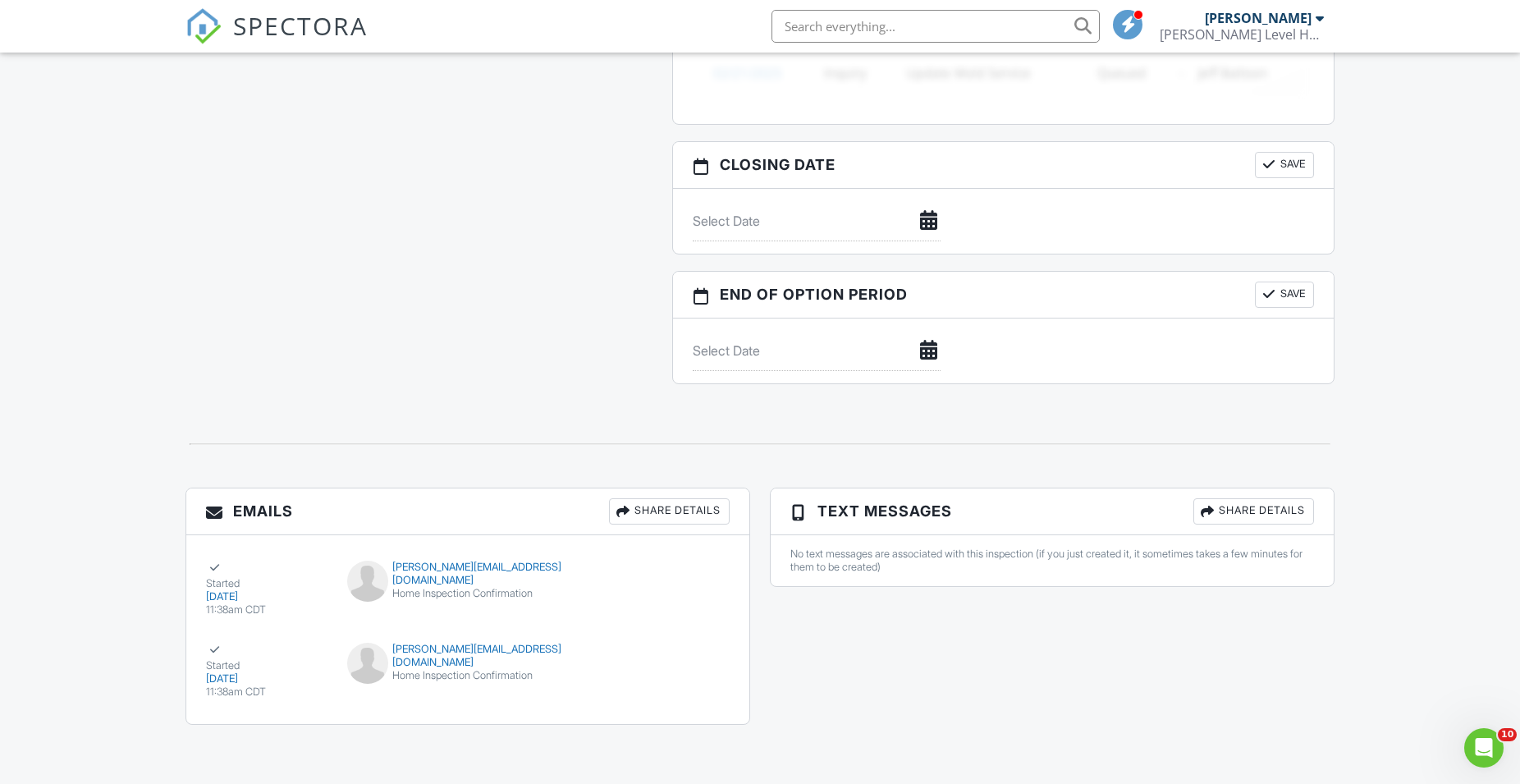
scroll to position [1611, 0]
